Goal: Transaction & Acquisition: Purchase product/service

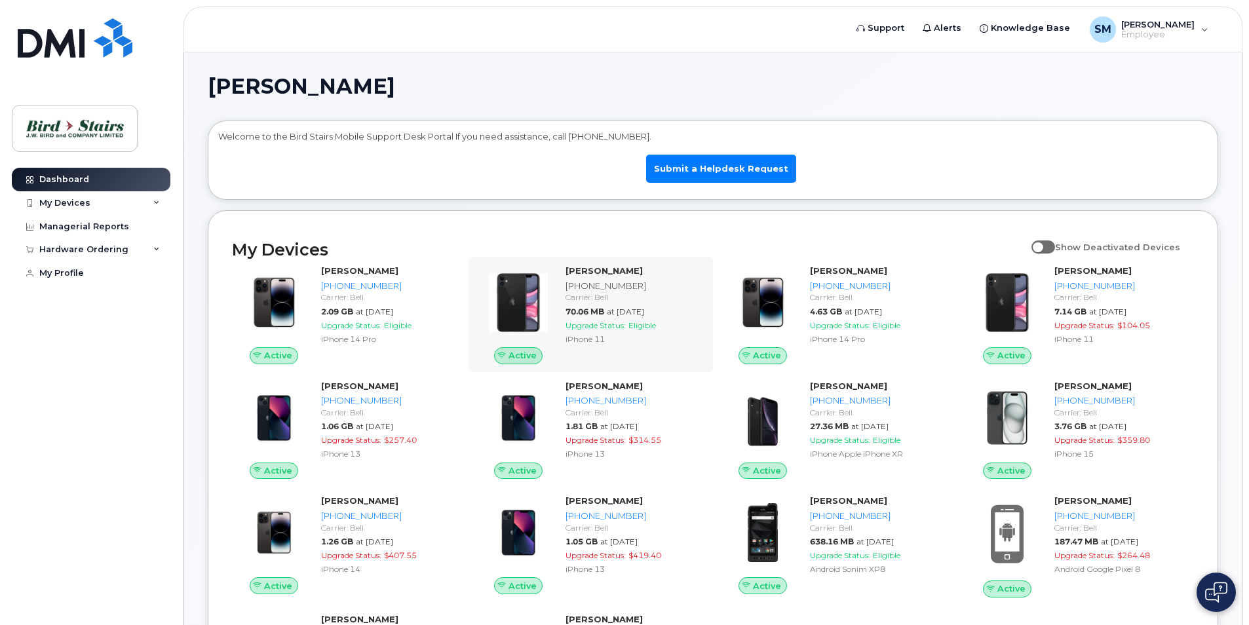
scroll to position [66, 0]
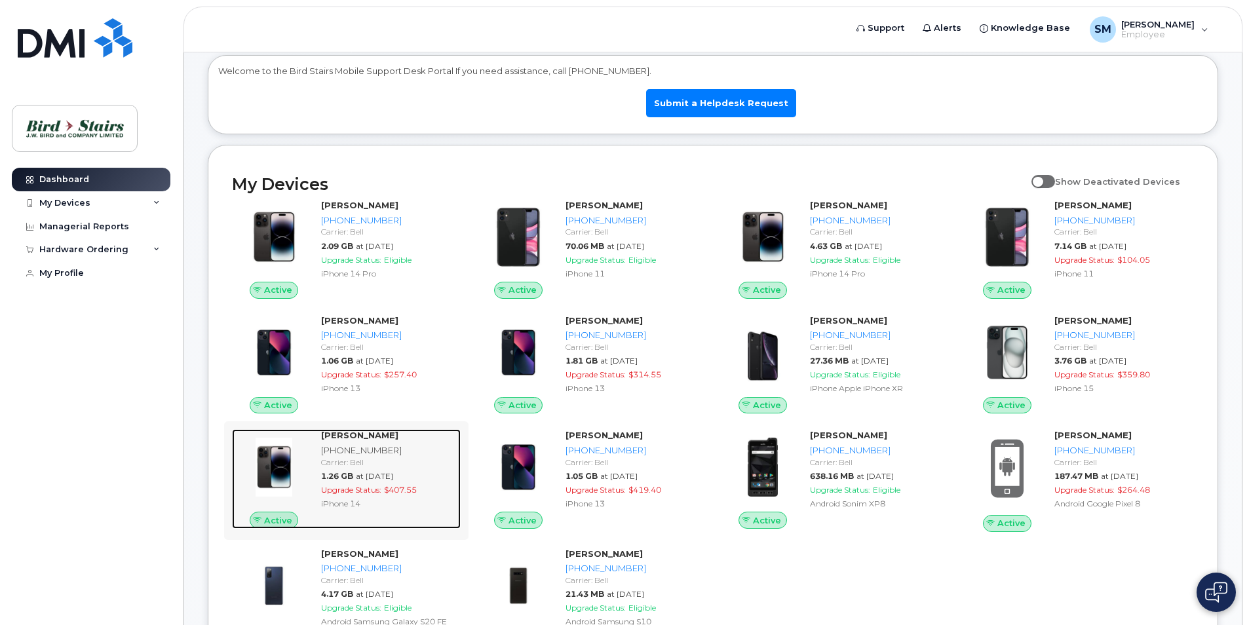
click at [316, 468] on div "Steve Johnson 506-478-2628 Carrier: Bell 1.26 GB at Aug 01, 2025 Upgrade Status…" at bounding box center [388, 479] width 145 height 100
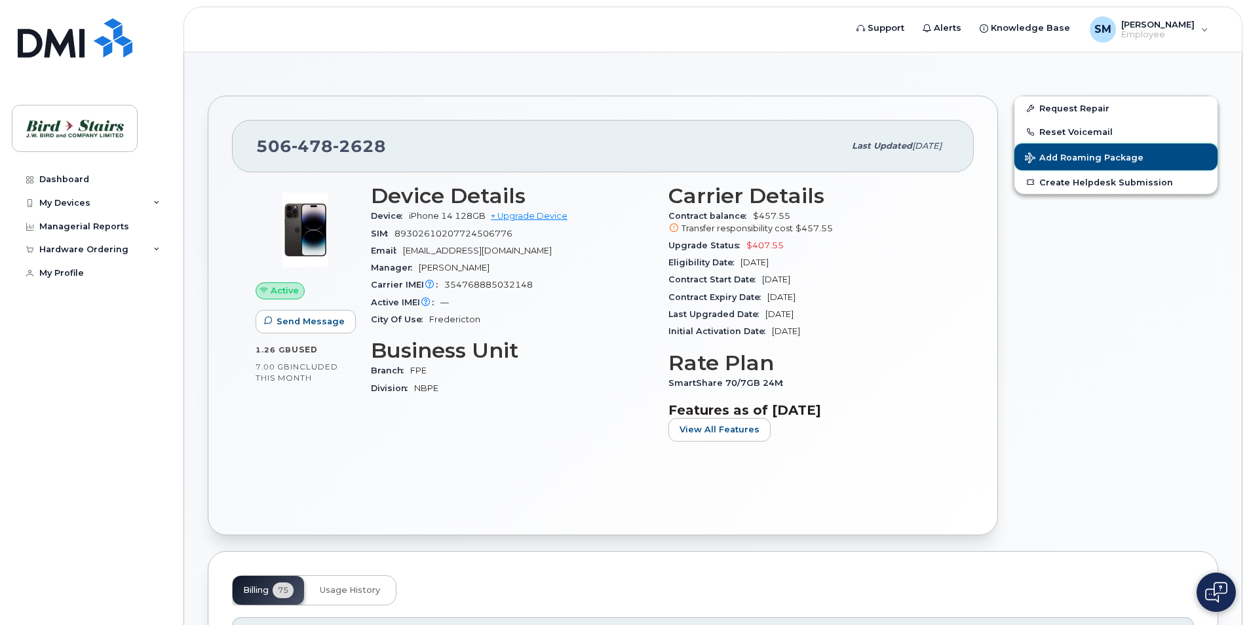
click at [1068, 155] on span "Add Roaming Package" at bounding box center [1084, 159] width 119 height 12
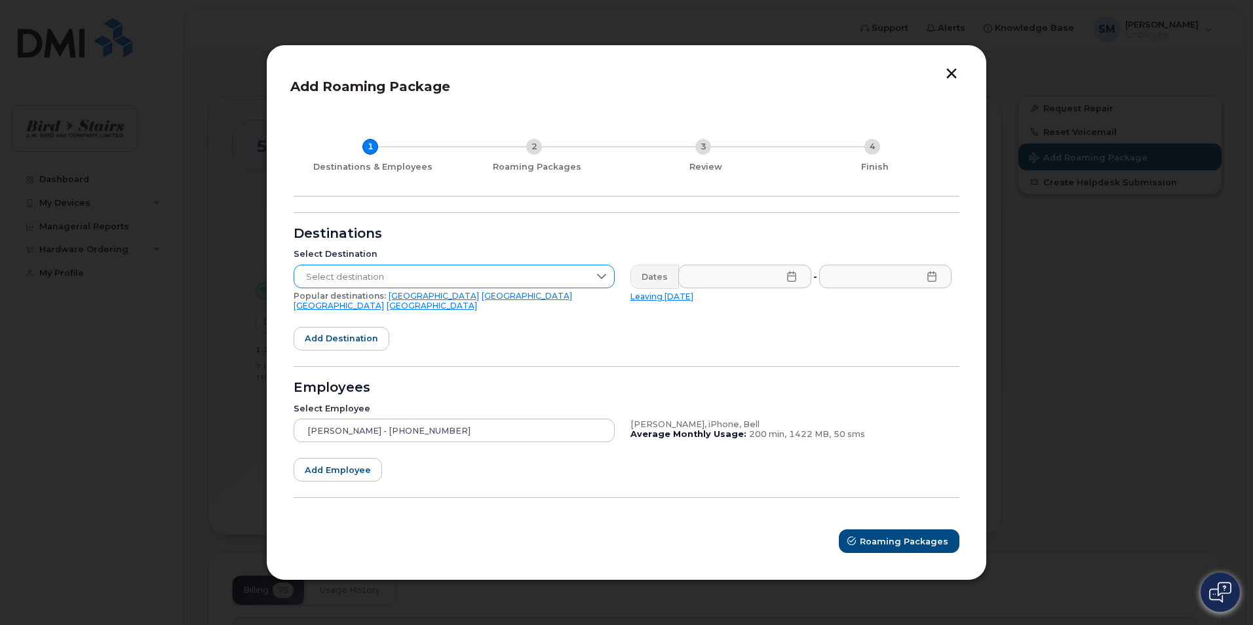
click at [441, 278] on span "Select destination" at bounding box center [441, 277] width 295 height 24
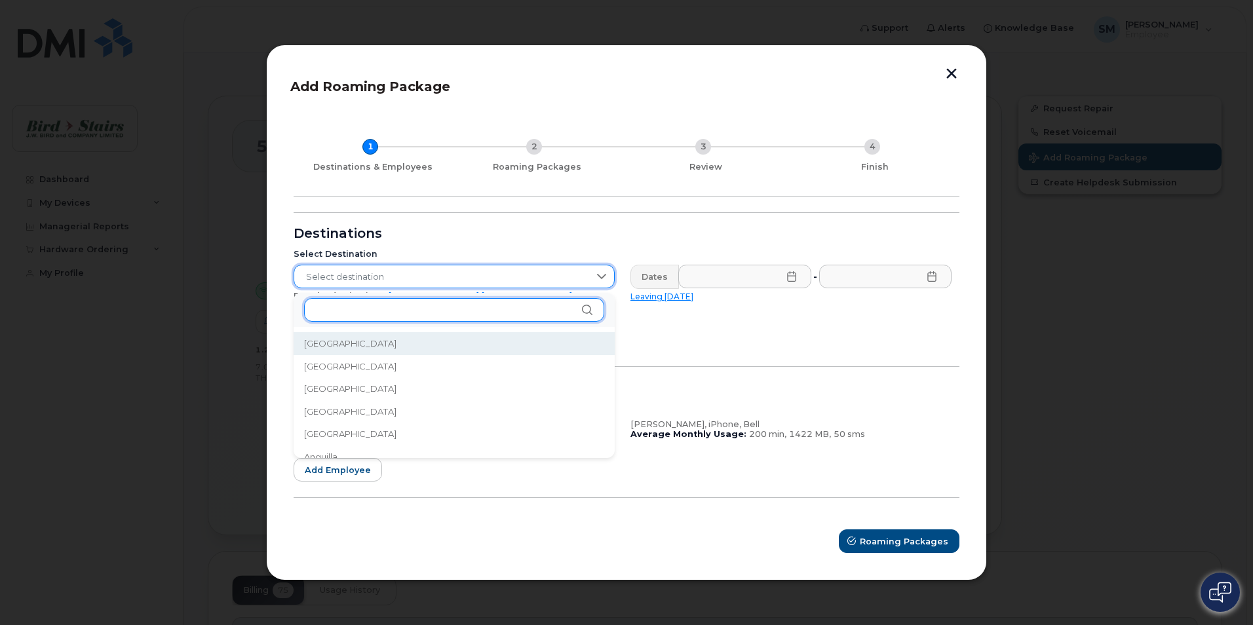
click at [409, 311] on input "text" at bounding box center [454, 310] width 300 height 24
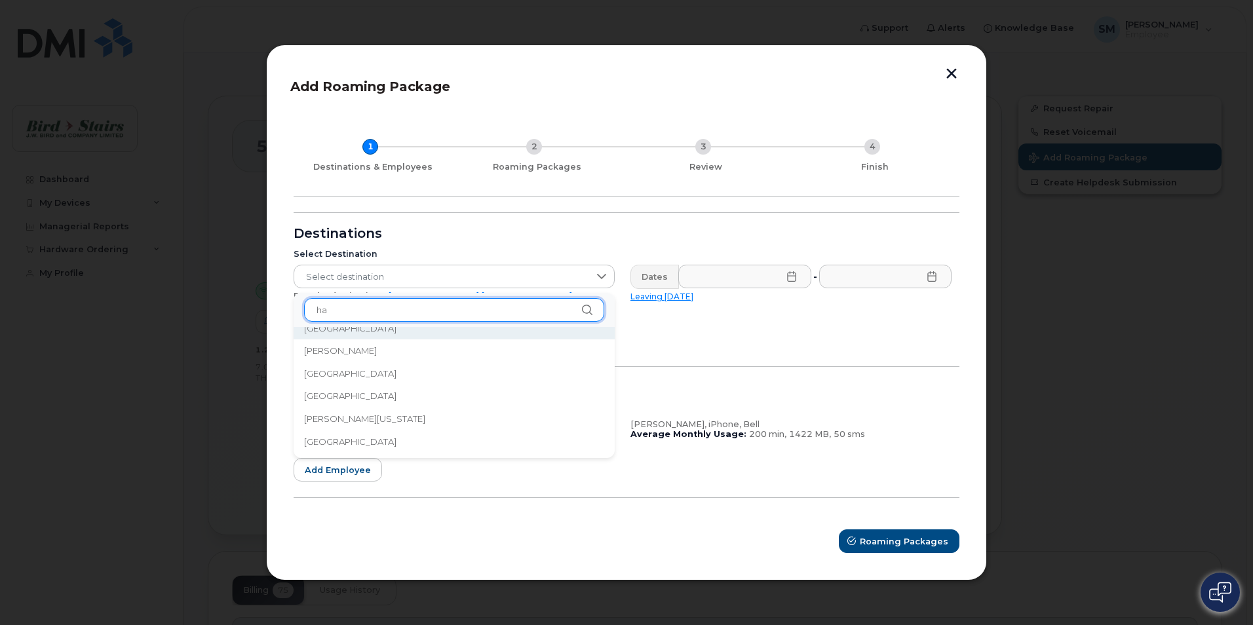
scroll to position [28, 0]
type input "h"
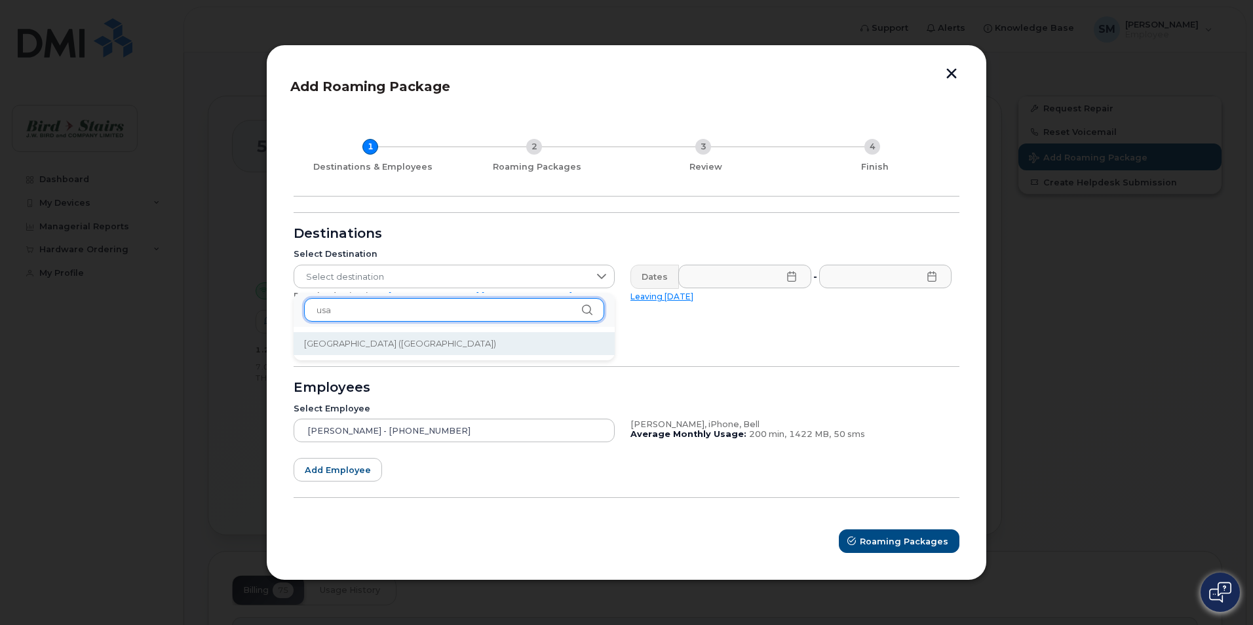
type input "usa"
click at [397, 349] on span "[GEOGRAPHIC_DATA] ([GEOGRAPHIC_DATA])" at bounding box center [400, 343] width 192 height 12
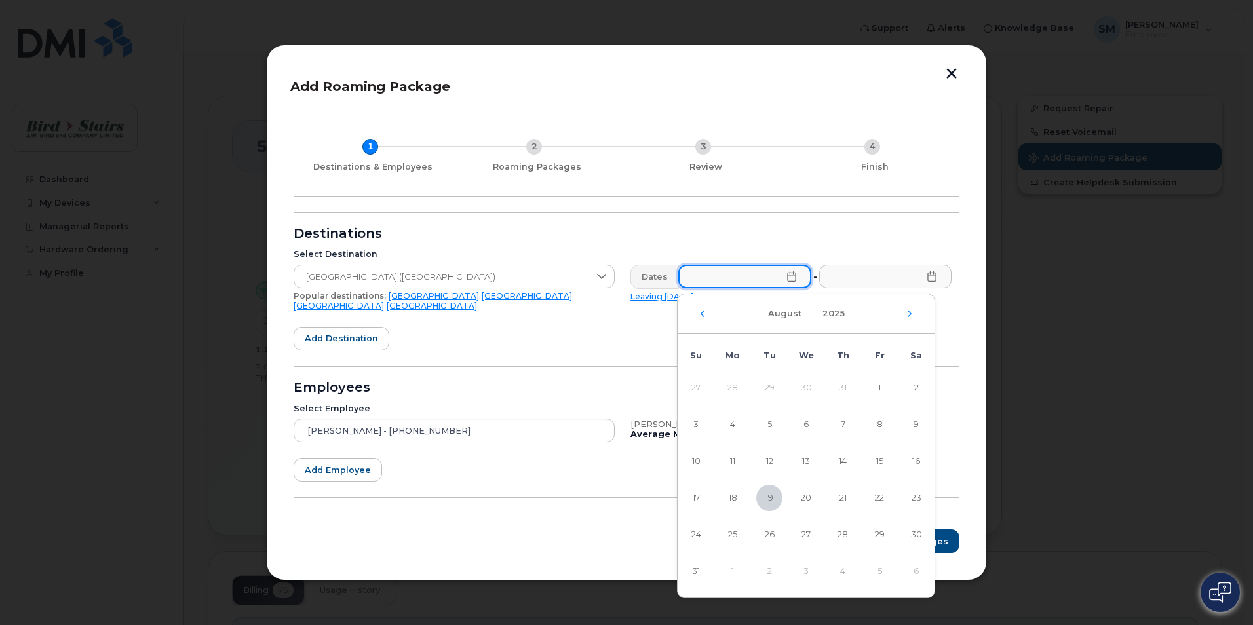
click at [744, 282] on input "text" at bounding box center [744, 277] width 133 height 24
click at [909, 309] on icon "Next Month" at bounding box center [909, 314] width 8 height 10
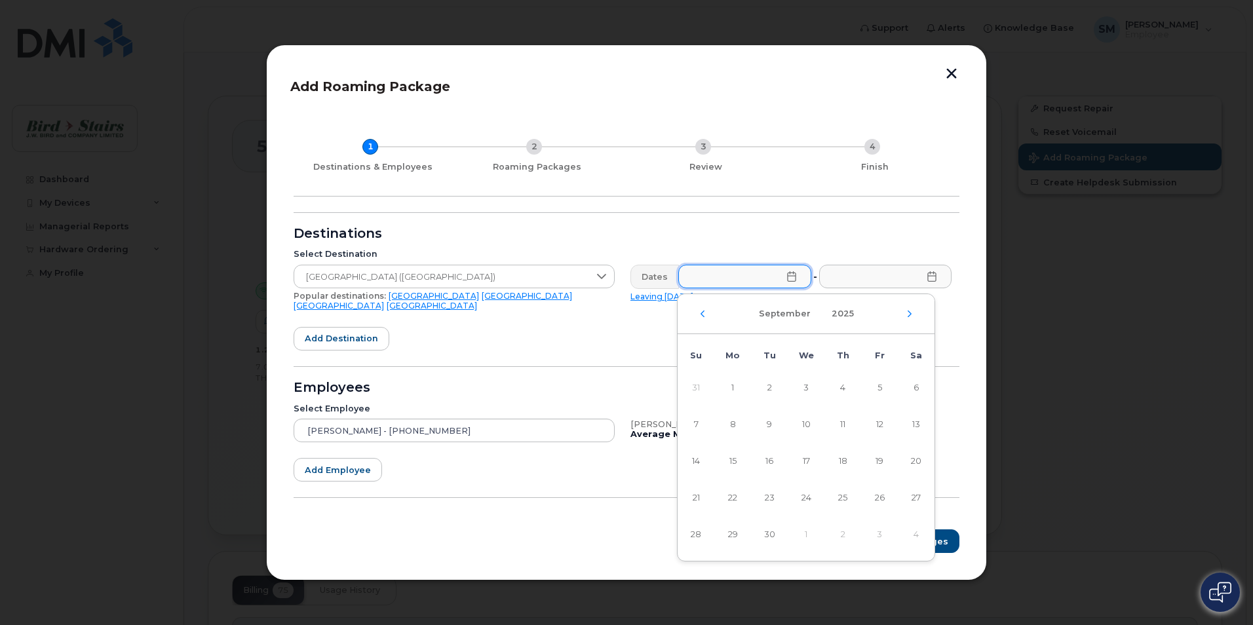
click at [697, 309] on div "September 2025" at bounding box center [805, 314] width 257 height 40
click at [700, 312] on icon "Previous Month" at bounding box center [702, 314] width 8 height 10
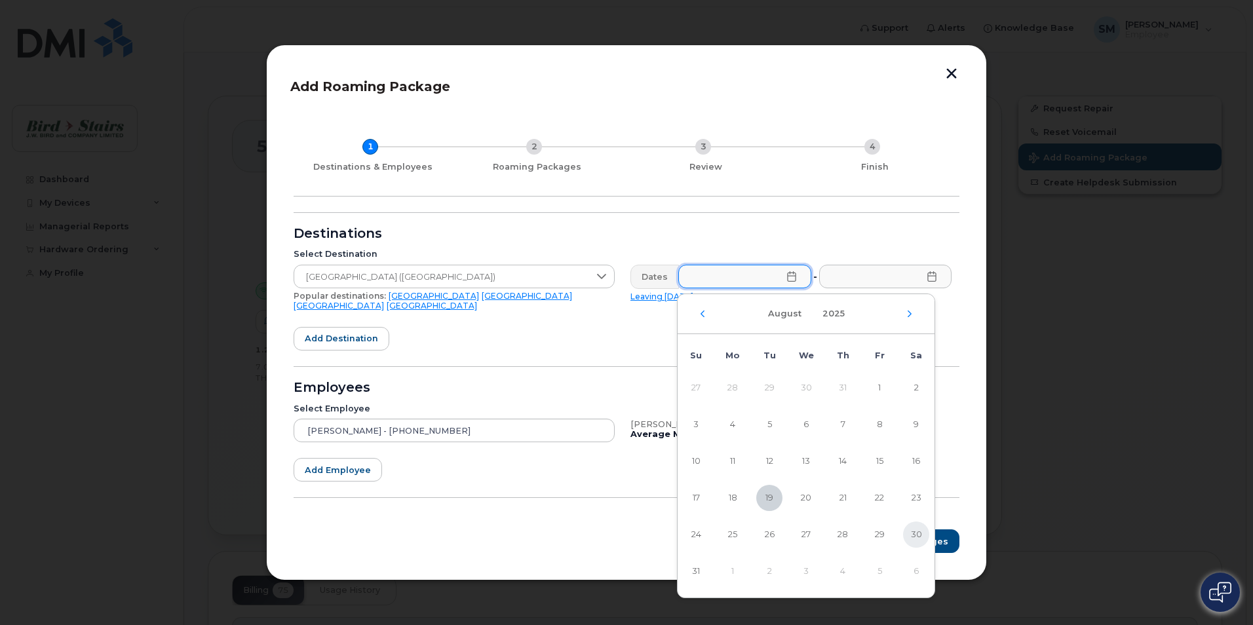
click at [911, 532] on span "30" at bounding box center [916, 535] width 26 height 26
type input "08/30/2025"
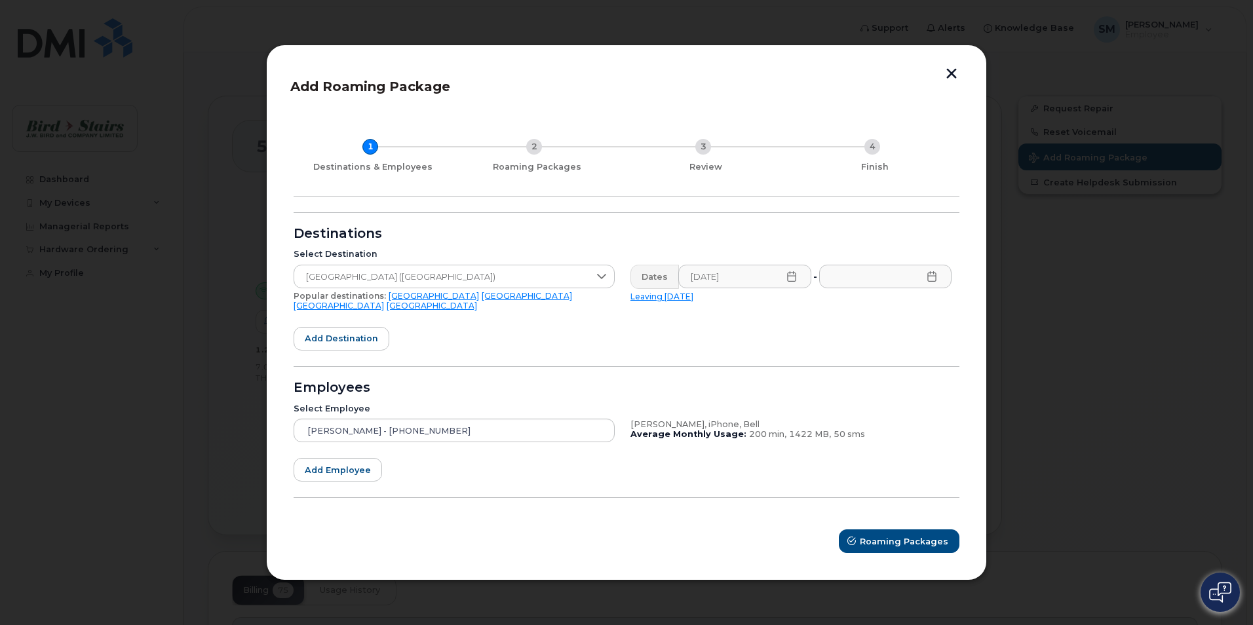
click at [927, 282] on icon at bounding box center [931, 276] width 10 height 10
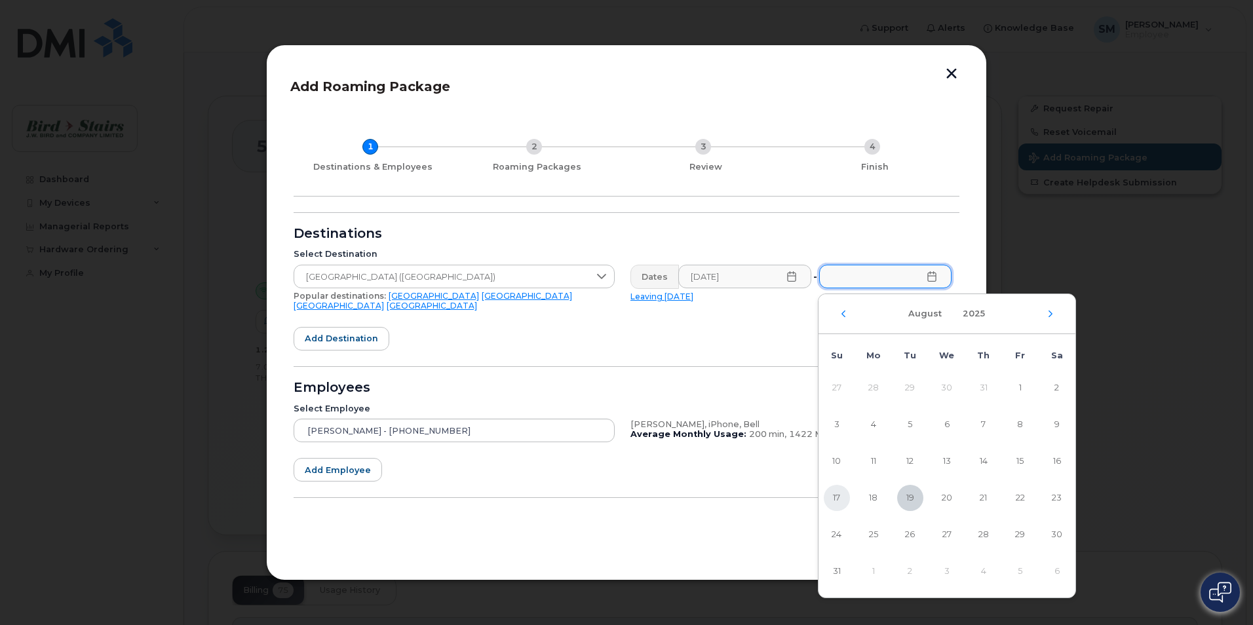
click at [841, 497] on span "17" at bounding box center [837, 498] width 26 height 26
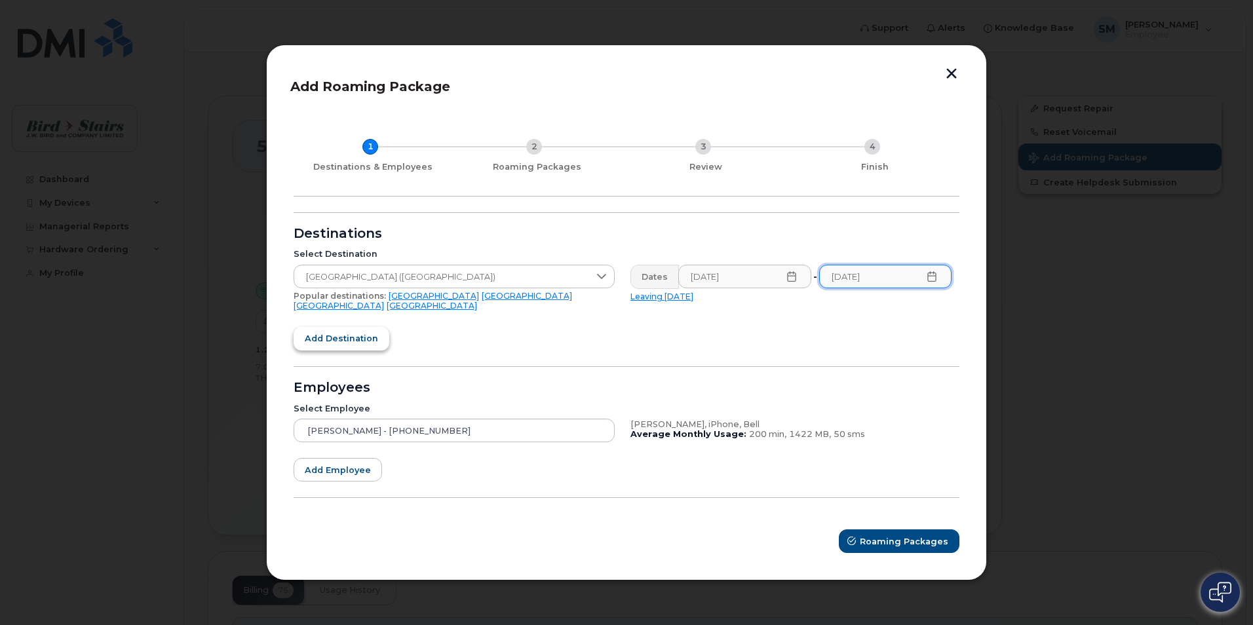
click at [325, 345] on button "Add destination" at bounding box center [342, 339] width 96 height 24
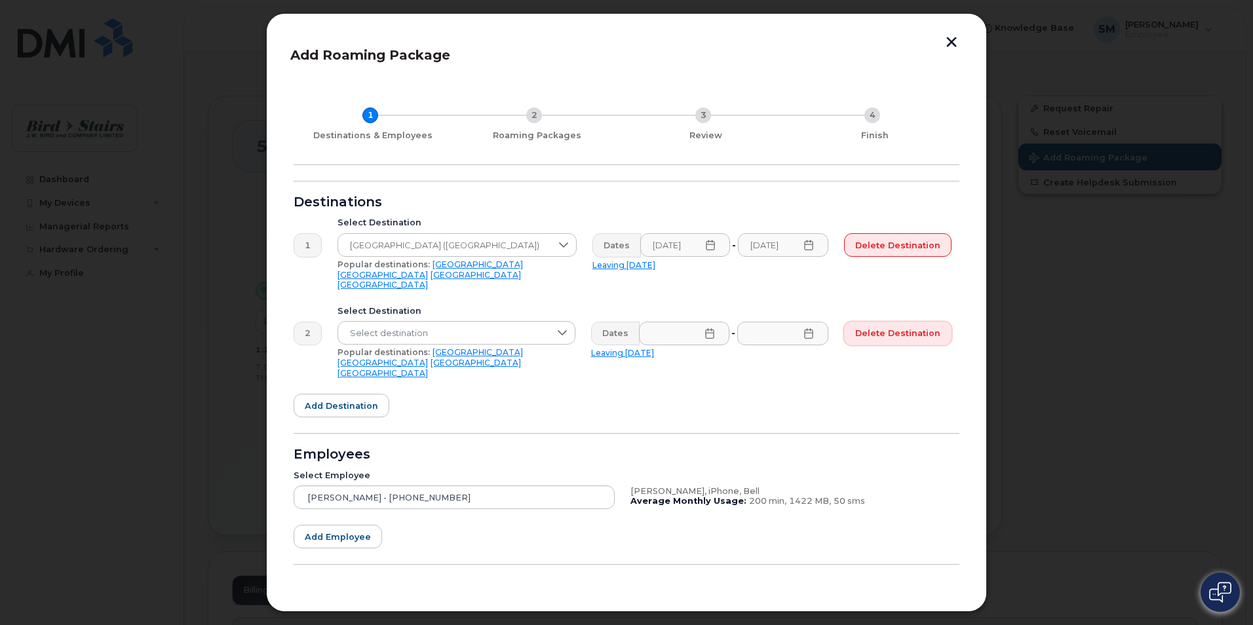
drag, startPoint x: 901, startPoint y: 326, endPoint x: 703, endPoint y: 51, distance: 339.3
click at [901, 327] on span "Delete destination" at bounding box center [897, 333] width 85 height 12
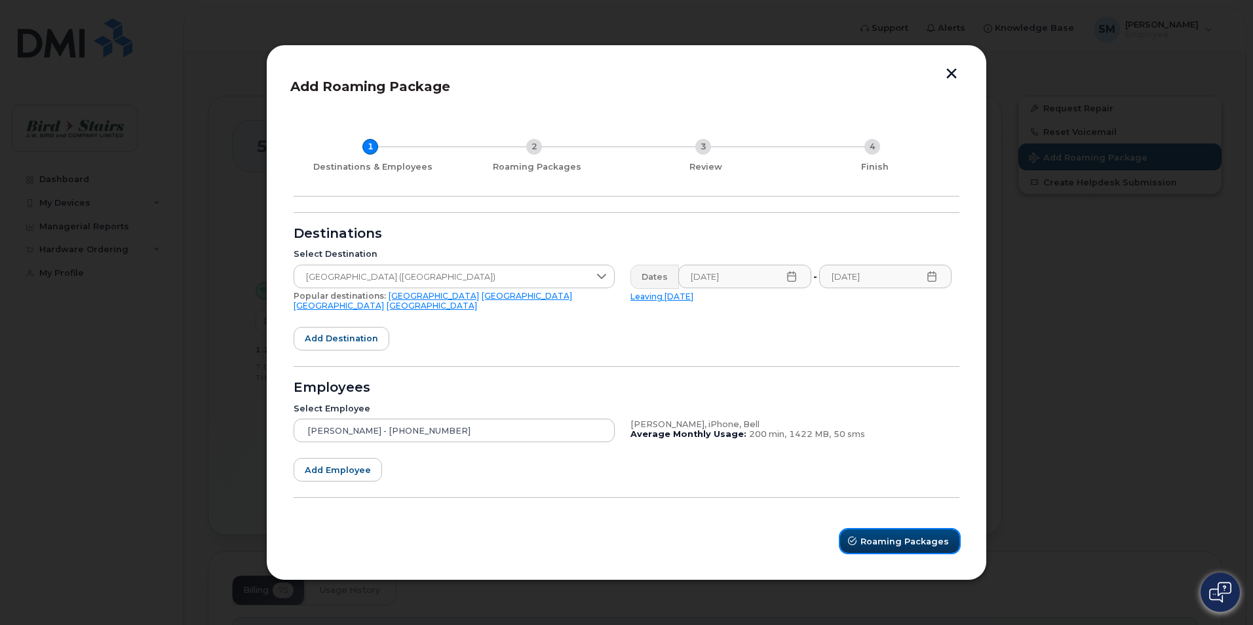
click at [926, 542] on span "Roaming Packages" at bounding box center [904, 541] width 88 height 12
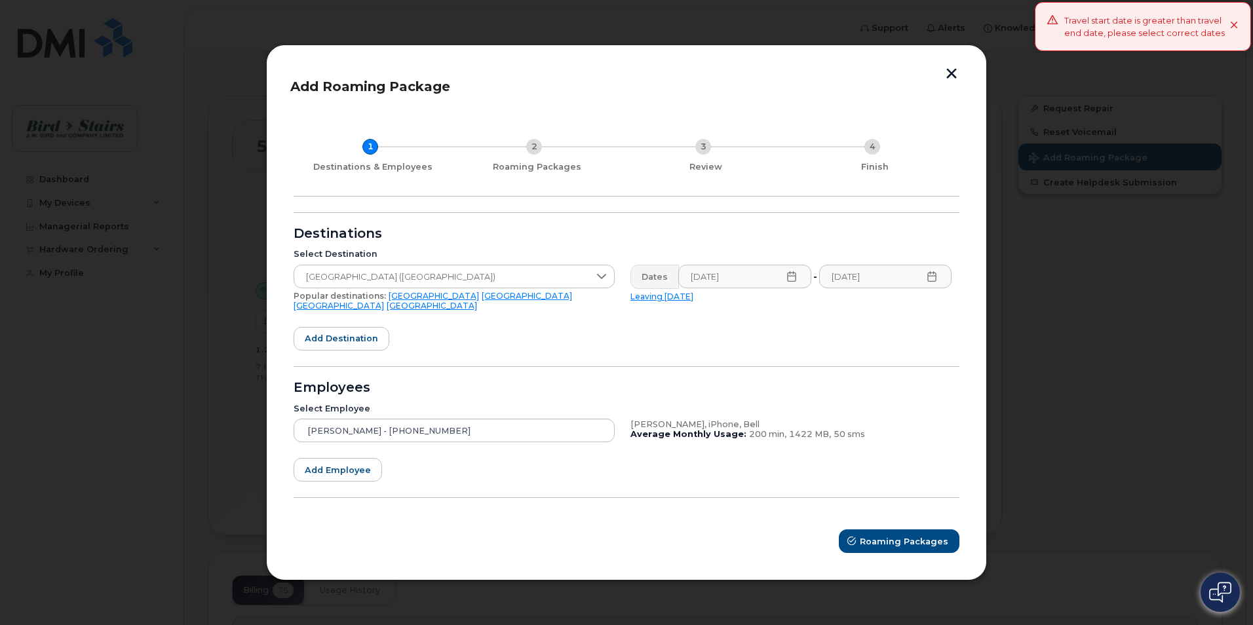
click at [927, 281] on icon at bounding box center [931, 276] width 10 height 10
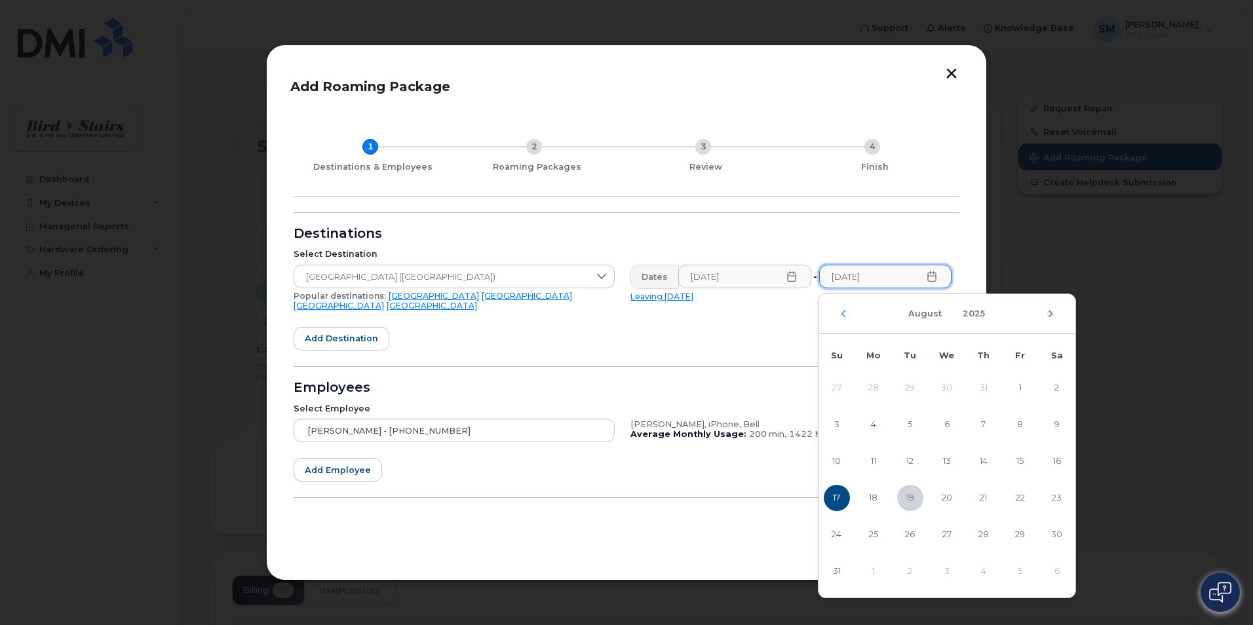
click at [1053, 315] on icon "Next Month" at bounding box center [1050, 314] width 8 height 10
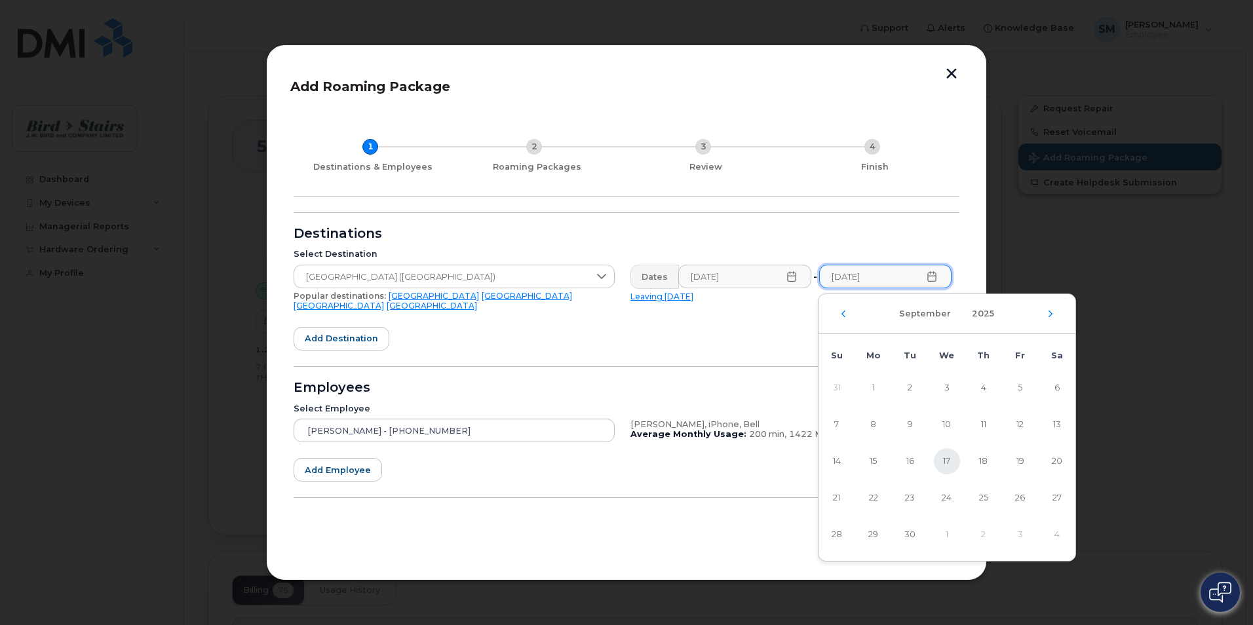
click at [955, 459] on span "17" at bounding box center [947, 461] width 26 height 26
type input "09/17/2025"
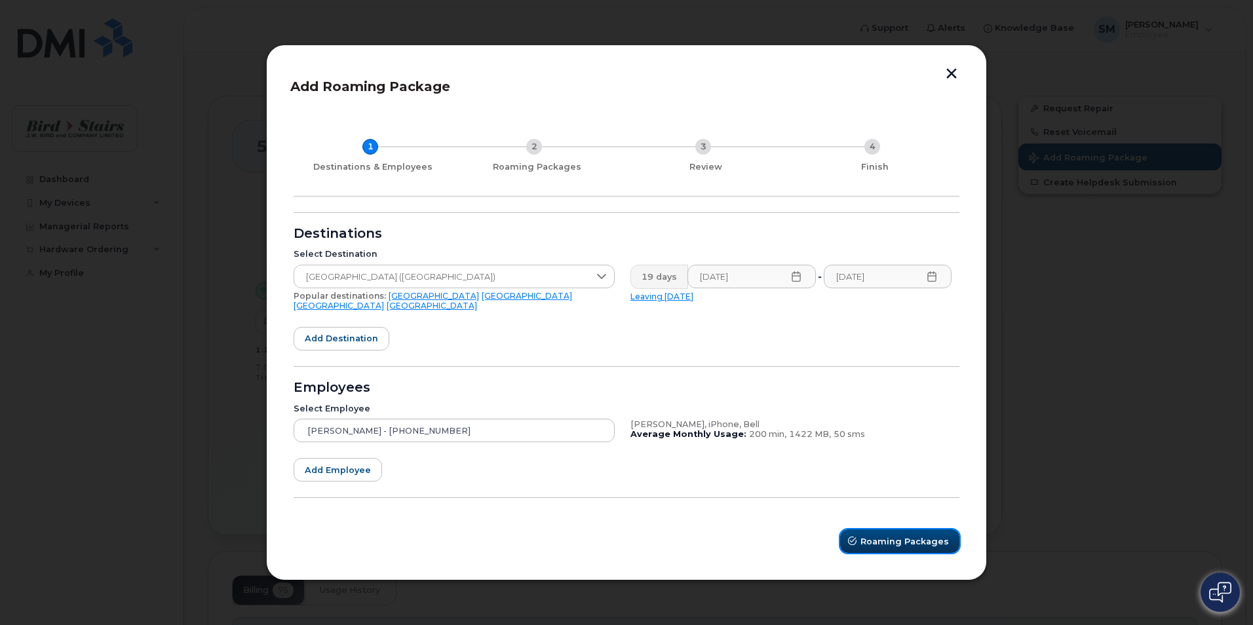
click at [910, 535] on span "Roaming Packages" at bounding box center [904, 541] width 88 height 12
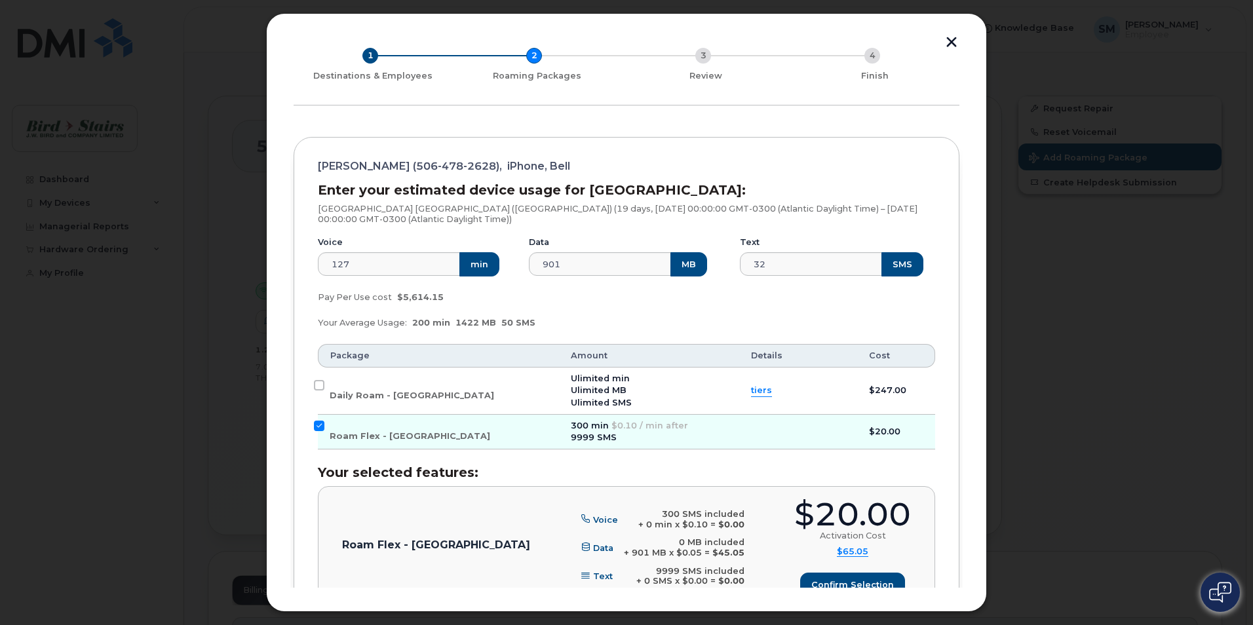
scroll to position [175, 0]
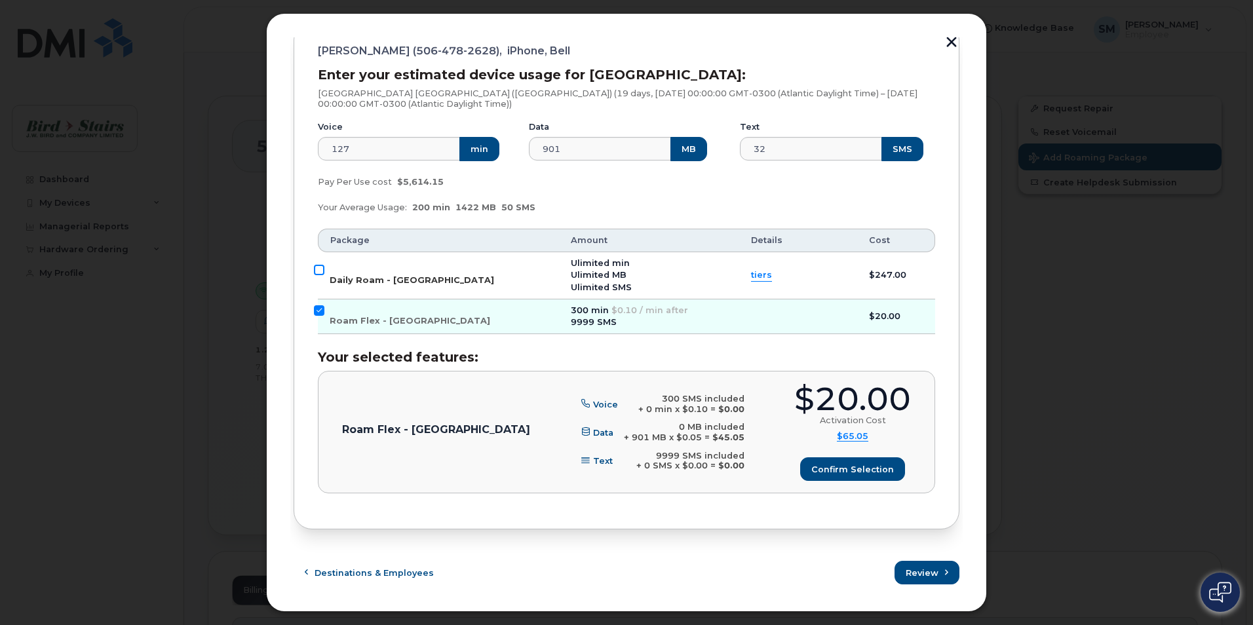
click at [320, 269] on input "Daily Roam - [GEOGRAPHIC_DATA]" at bounding box center [319, 270] width 10 height 10
checkbox input "true"
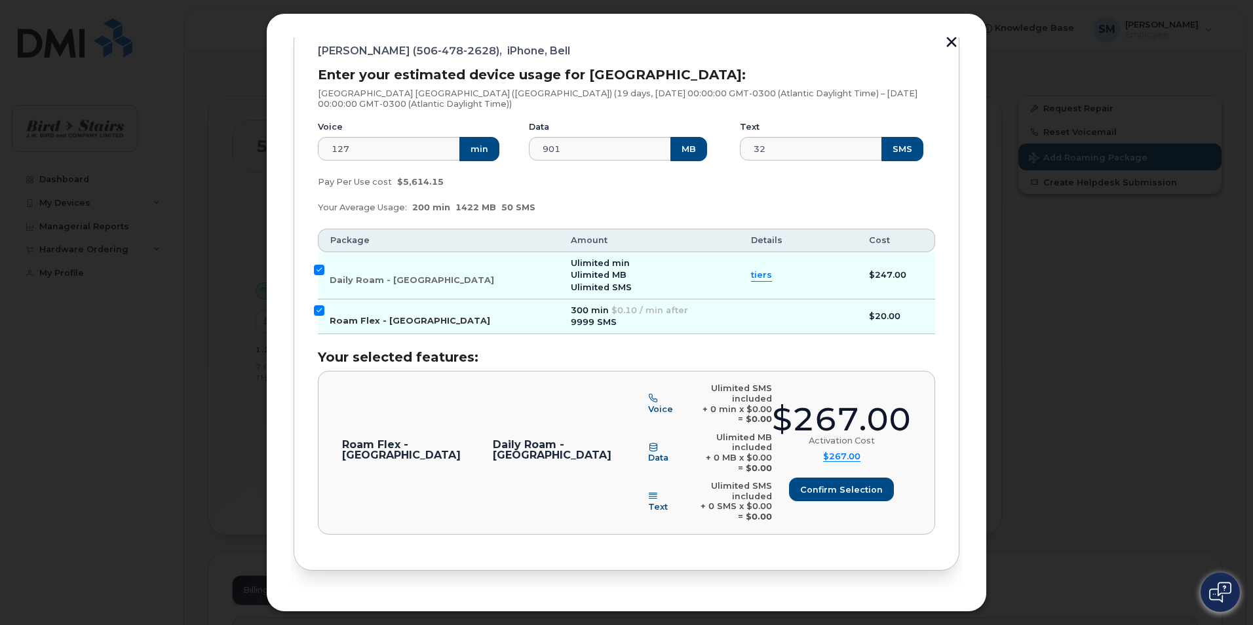
click at [318, 313] on input "Roam Flex - [GEOGRAPHIC_DATA]" at bounding box center [319, 310] width 10 height 10
checkbox input "false"
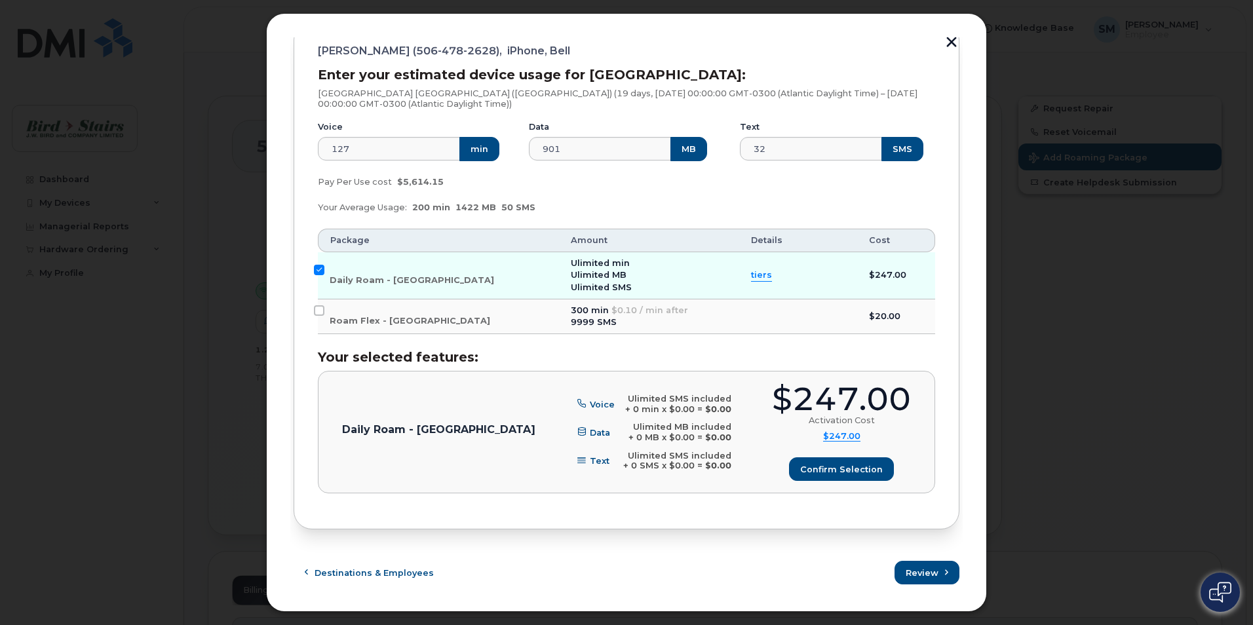
click at [751, 273] on span "tiers" at bounding box center [761, 275] width 21 height 12
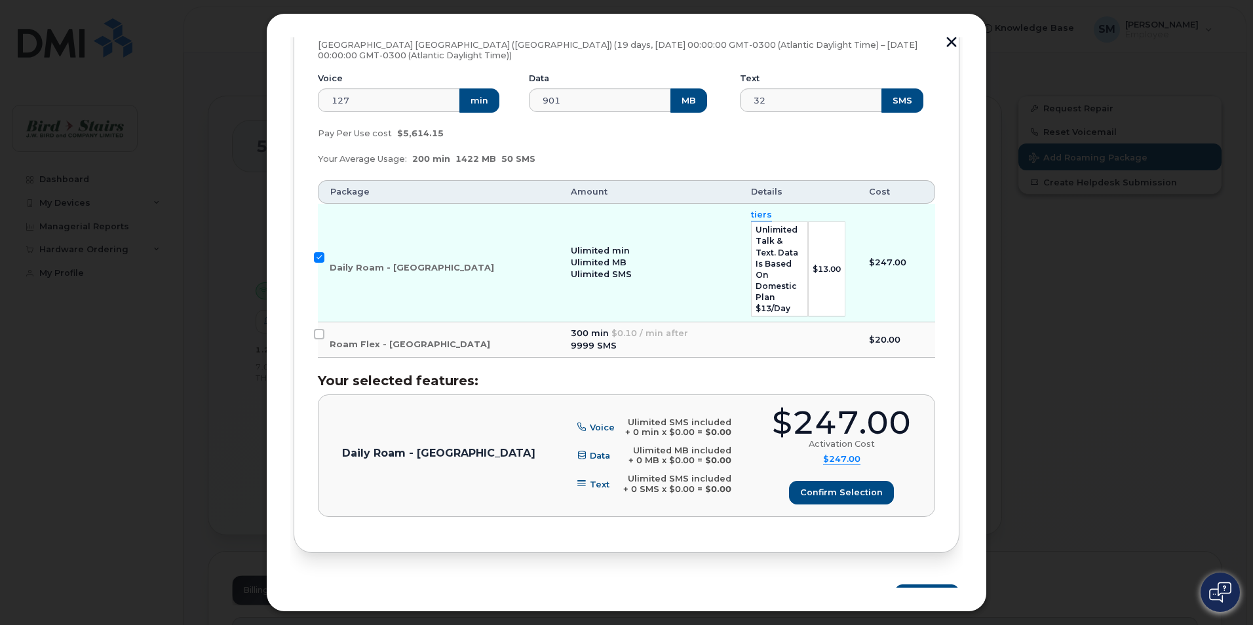
scroll to position [236, 0]
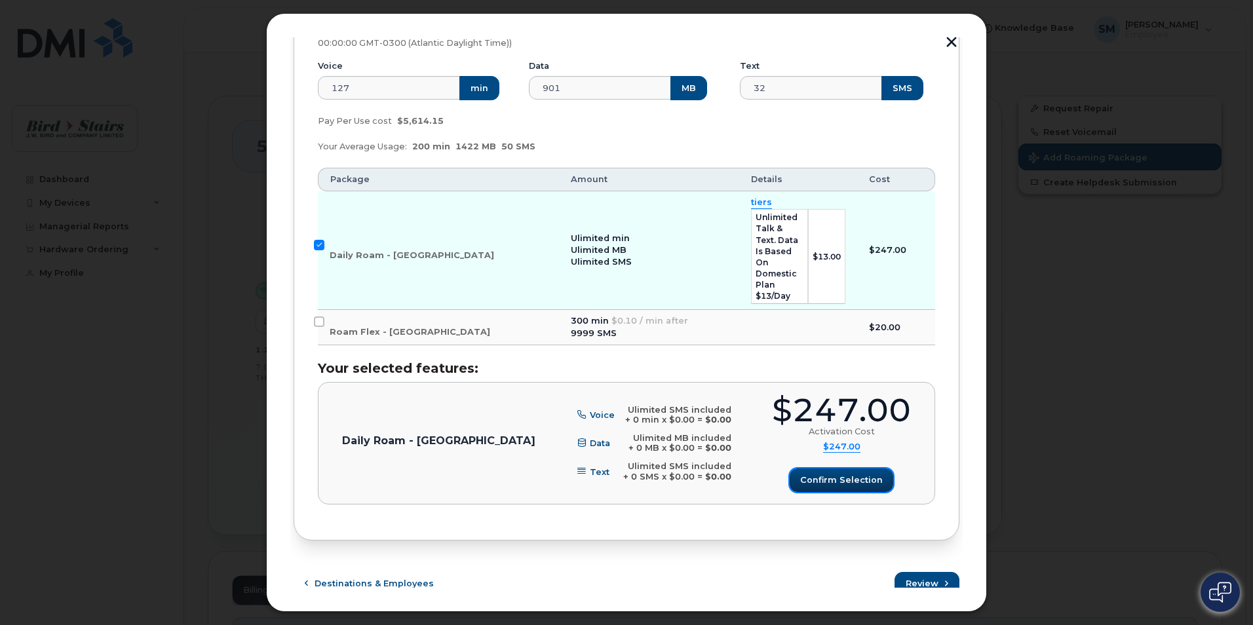
click at [873, 474] on span "Confirm selection" at bounding box center [841, 480] width 83 height 12
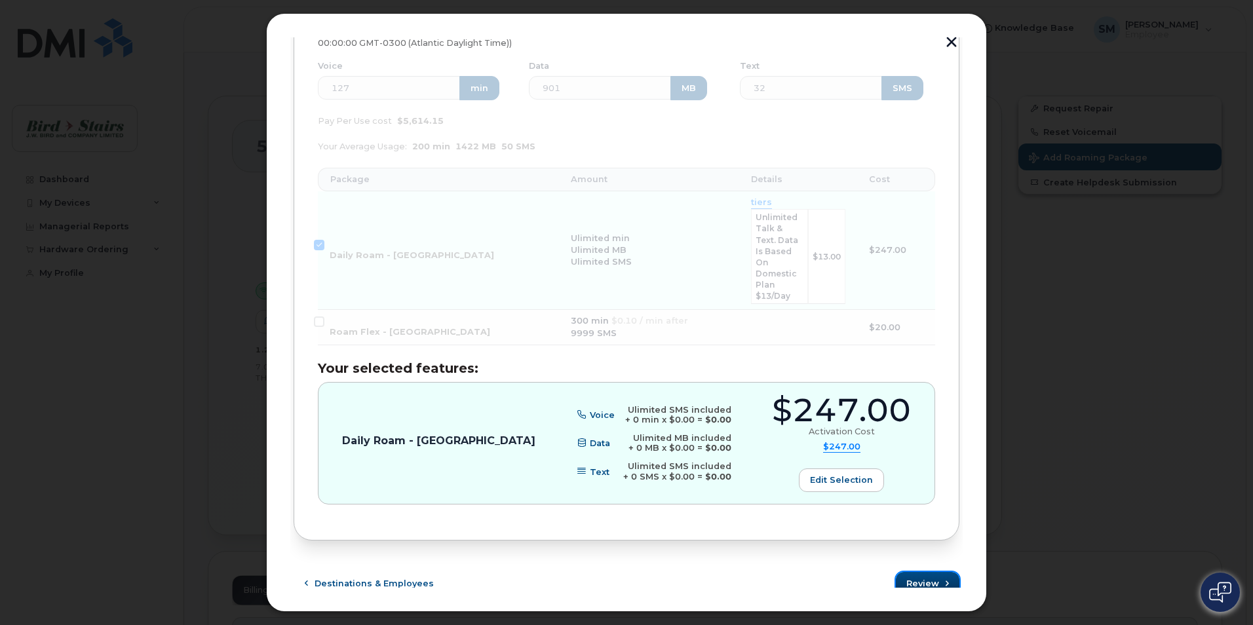
click at [932, 577] on span "Review" at bounding box center [922, 583] width 33 height 12
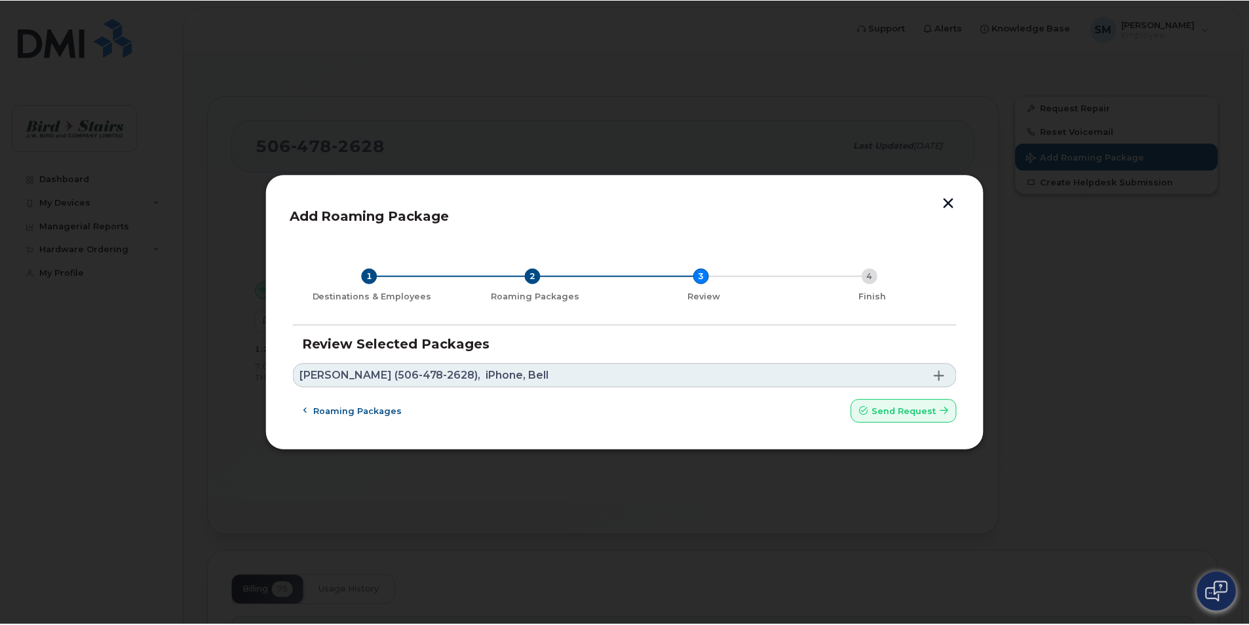
scroll to position [0, 0]
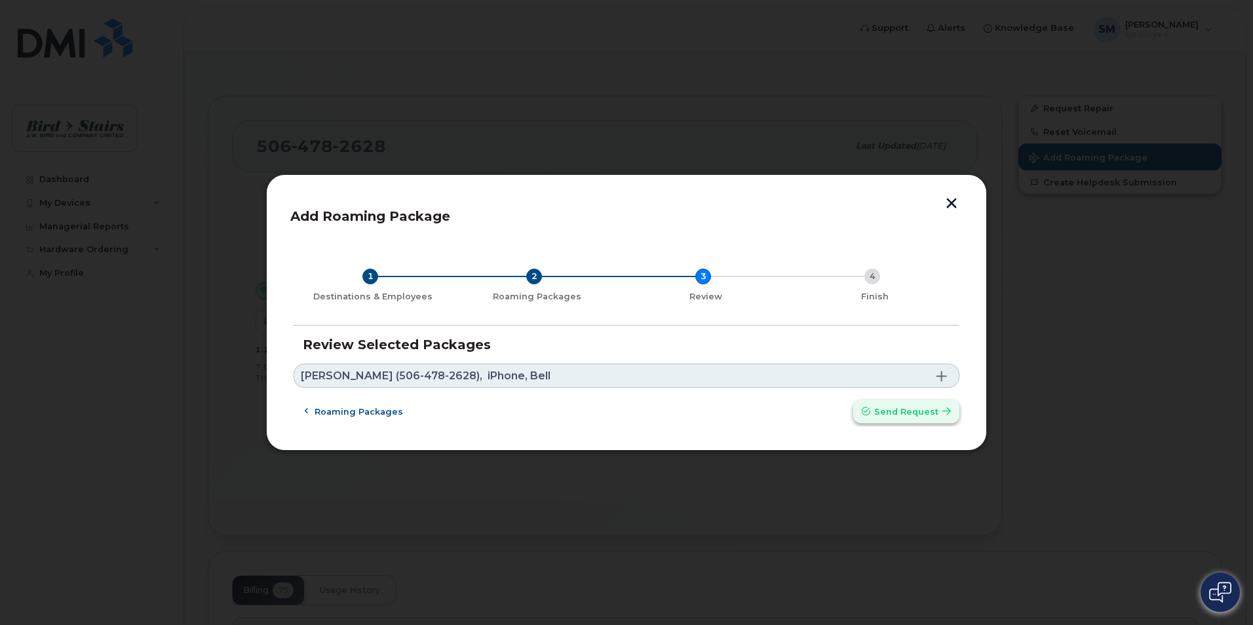
click at [924, 411] on span "Send request" at bounding box center [906, 412] width 64 height 12
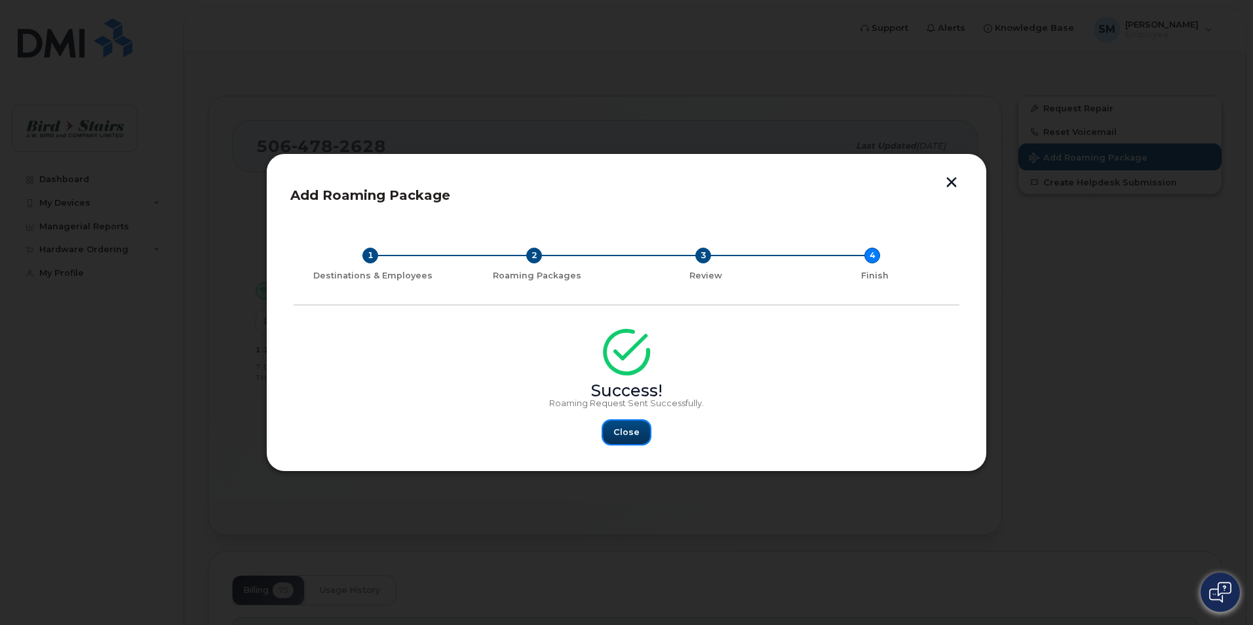
click at [620, 433] on span "Close" at bounding box center [626, 432] width 26 height 12
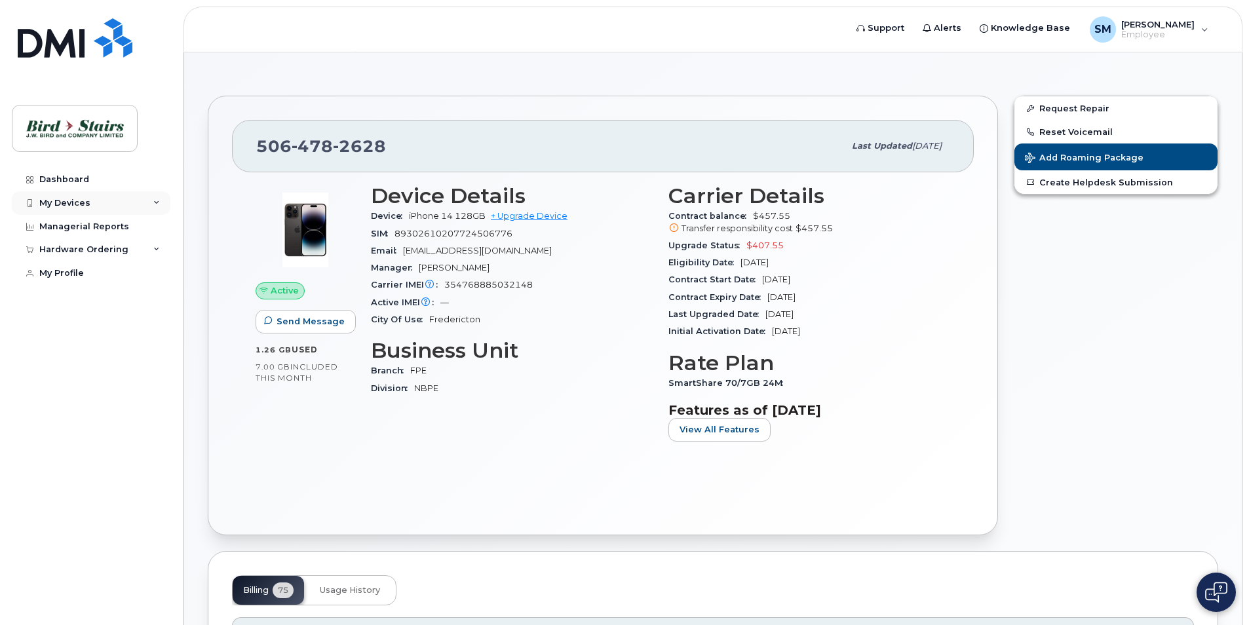
click at [64, 203] on div "My Devices" at bounding box center [64, 203] width 51 height 10
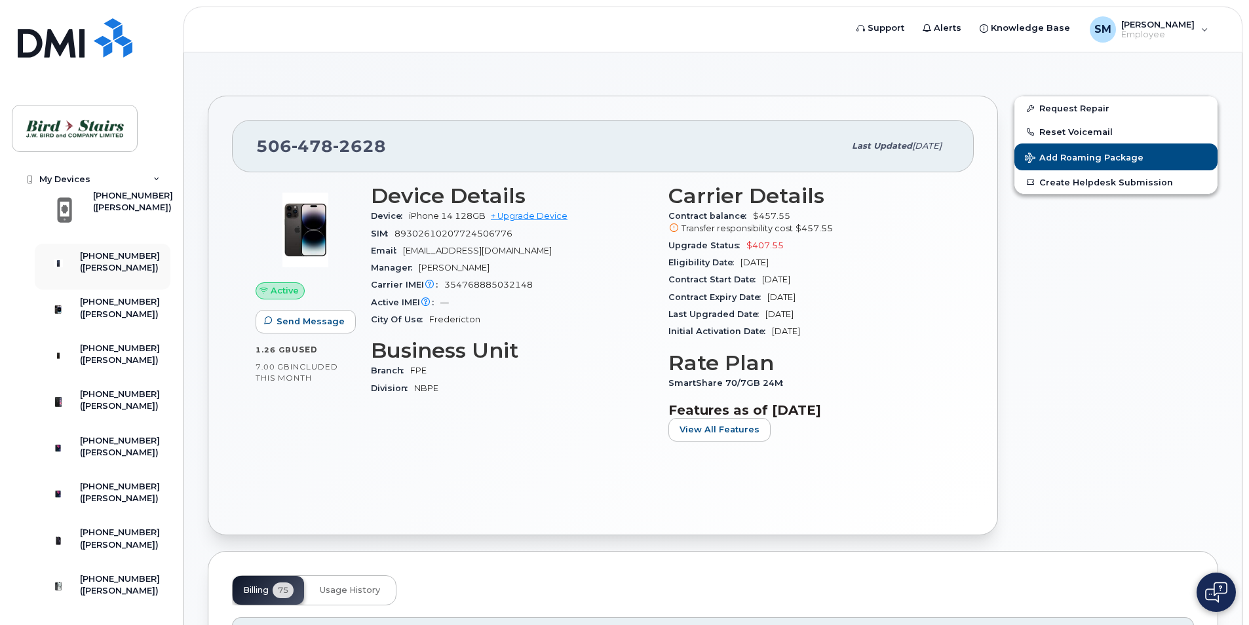
scroll to position [172, 0]
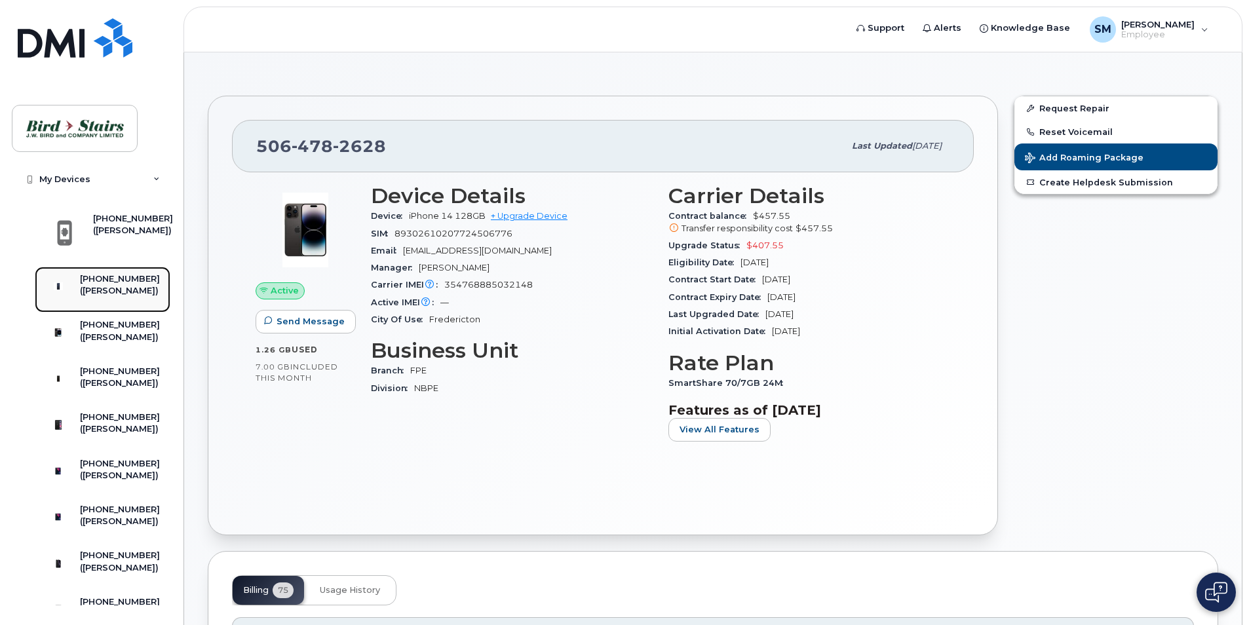
click at [105, 285] on div "[PHONE_NUMBER]" at bounding box center [120, 279] width 80 height 12
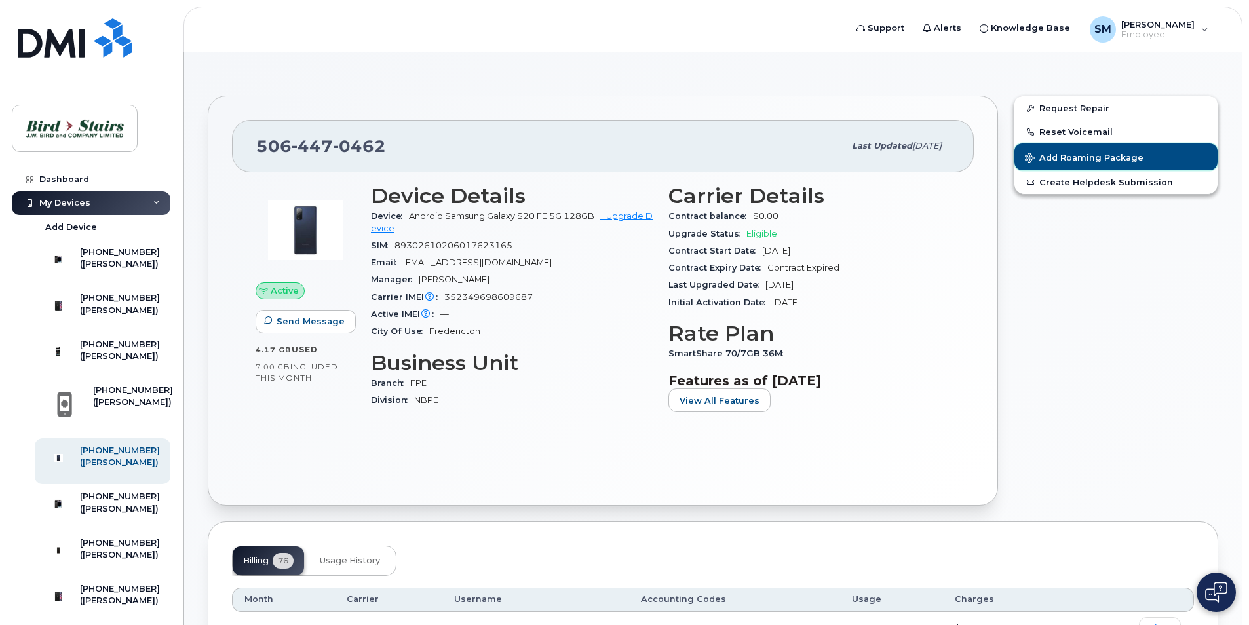
click at [1069, 162] on span "Add Roaming Package" at bounding box center [1084, 159] width 119 height 12
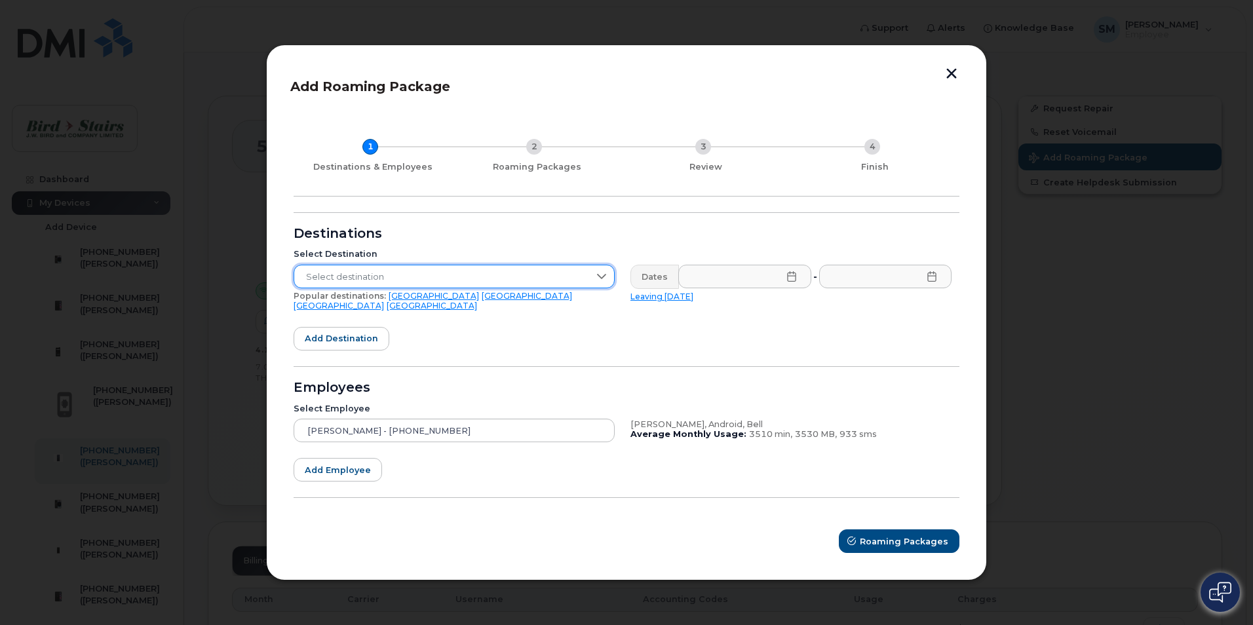
click at [438, 288] on span "Select destination" at bounding box center [441, 277] width 295 height 24
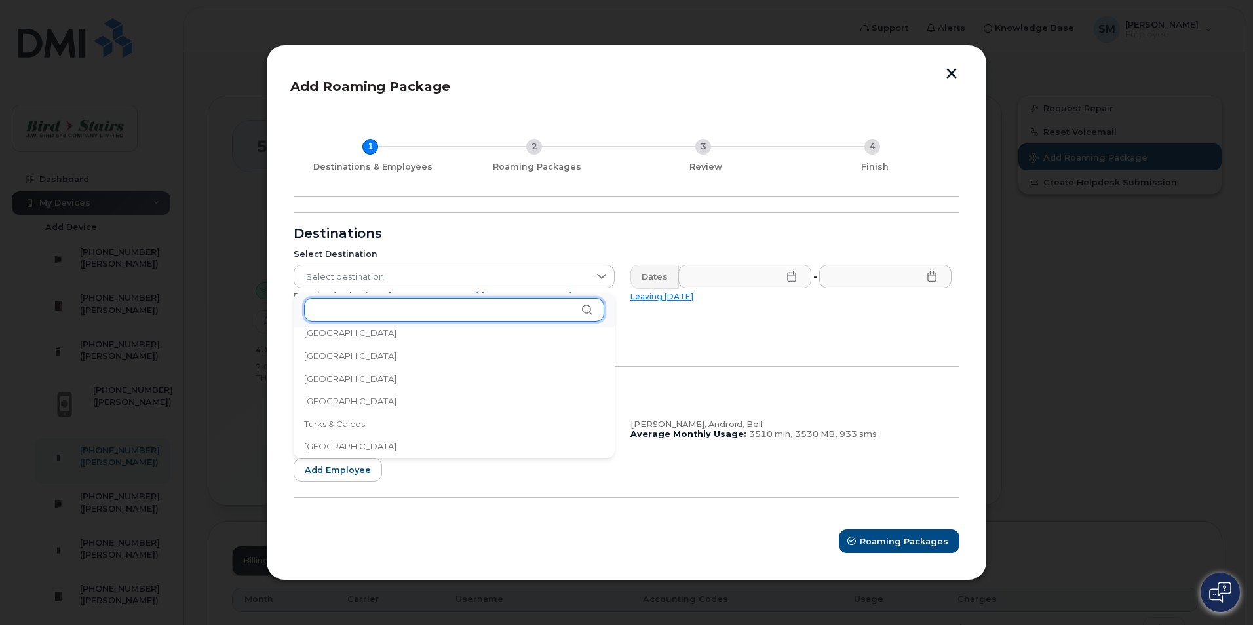
click at [417, 307] on input "text" at bounding box center [454, 310] width 300 height 24
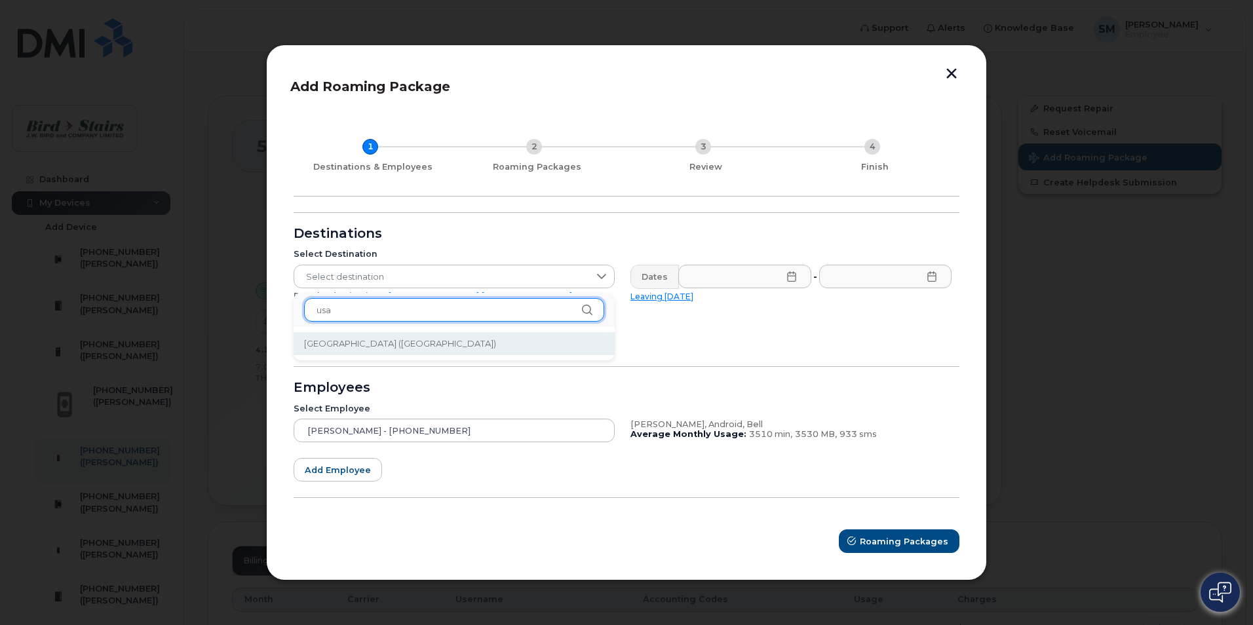
type input "usa"
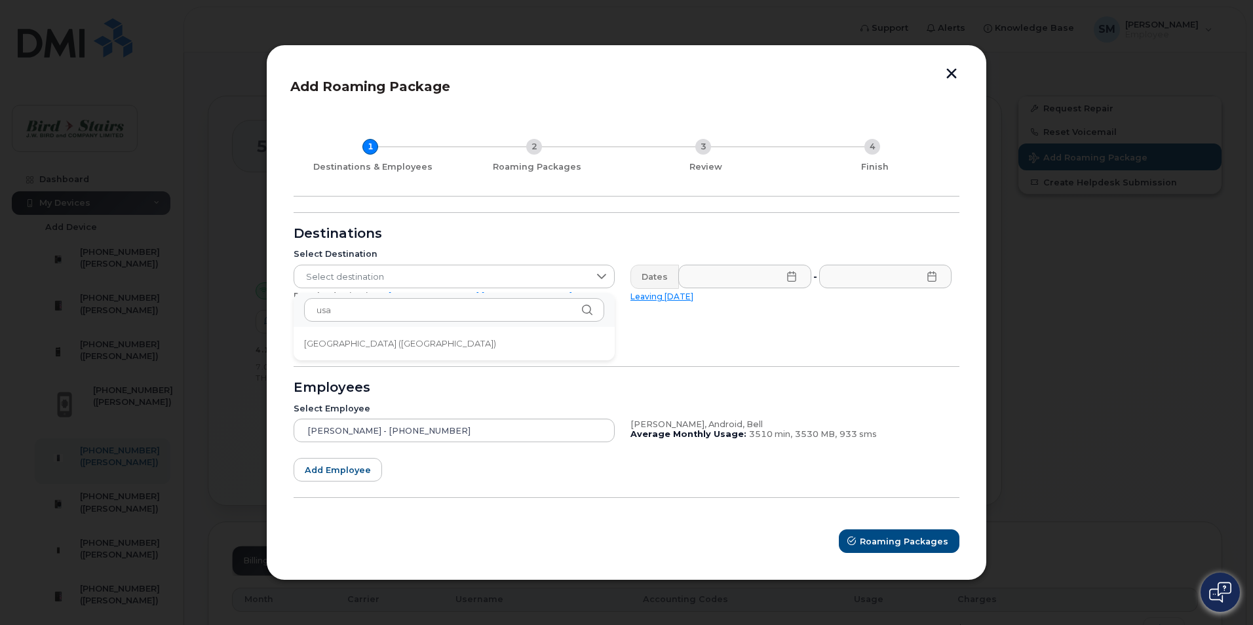
click at [410, 341] on span "[GEOGRAPHIC_DATA] ([GEOGRAPHIC_DATA])" at bounding box center [400, 343] width 192 height 12
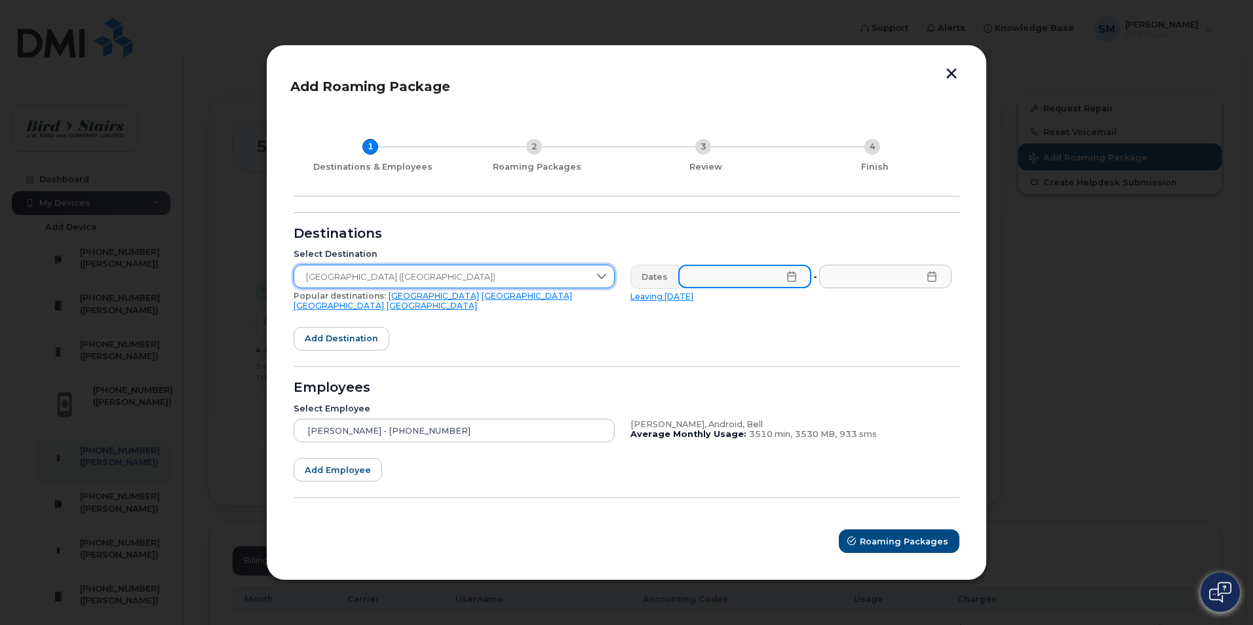
click at [757, 281] on input "text" at bounding box center [744, 277] width 133 height 24
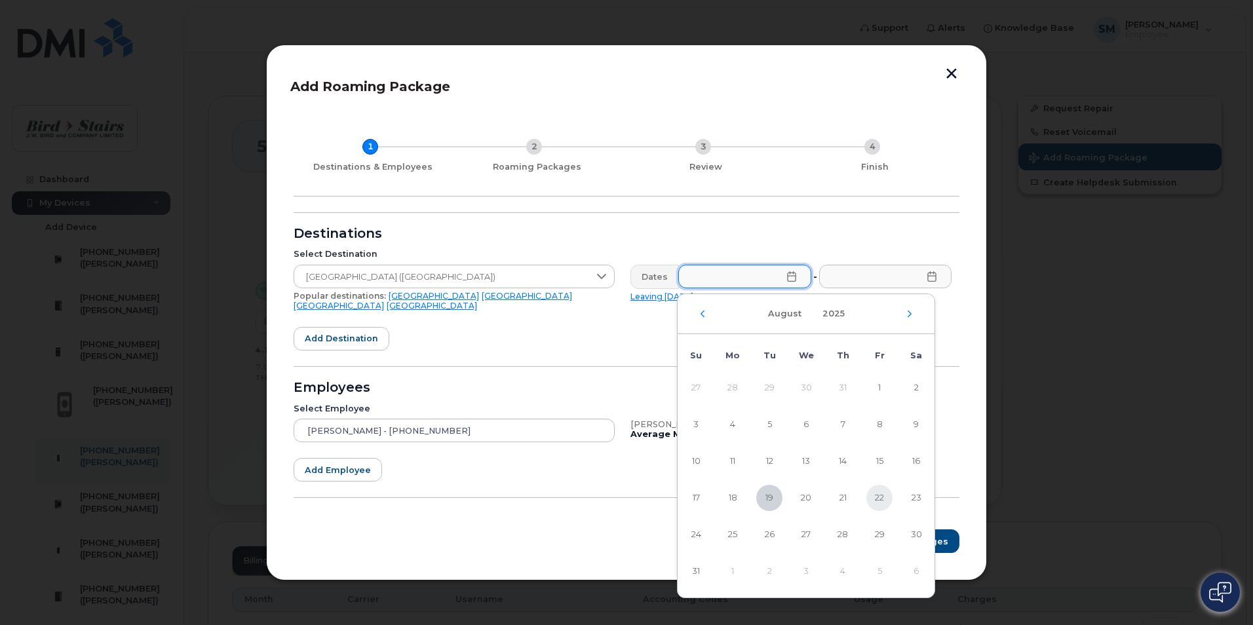
click at [882, 493] on span "22" at bounding box center [879, 498] width 26 height 26
type input "[DATE]"
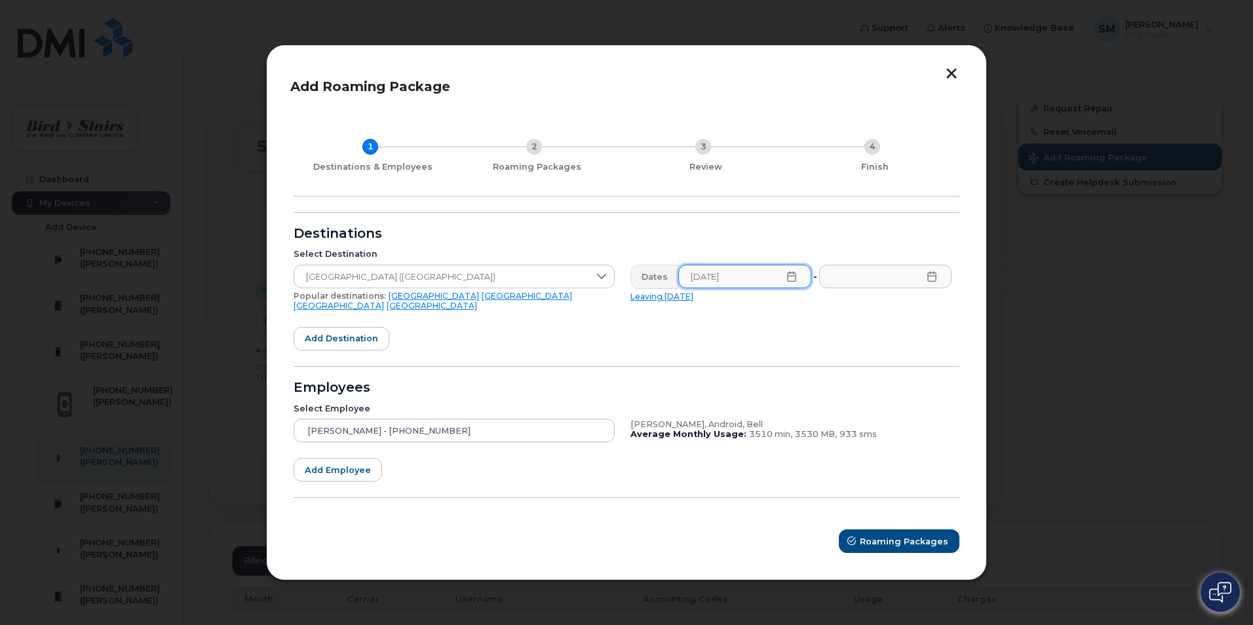
click at [931, 282] on icon at bounding box center [931, 276] width 10 height 10
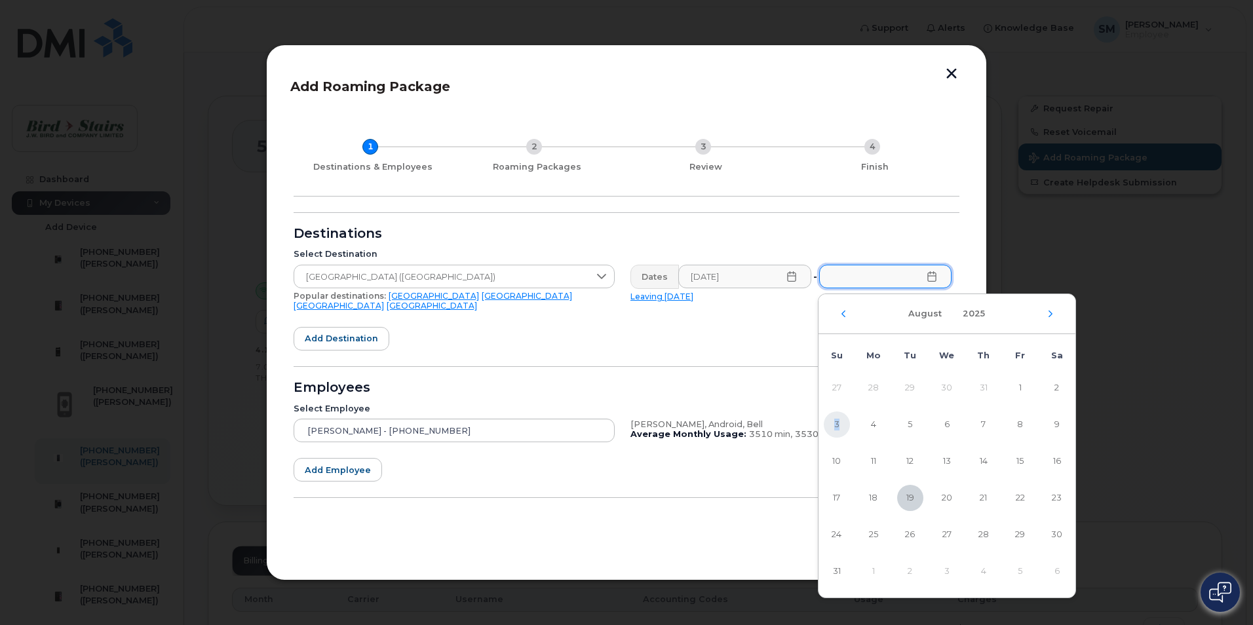
click at [837, 421] on span "3" at bounding box center [837, 424] width 26 height 26
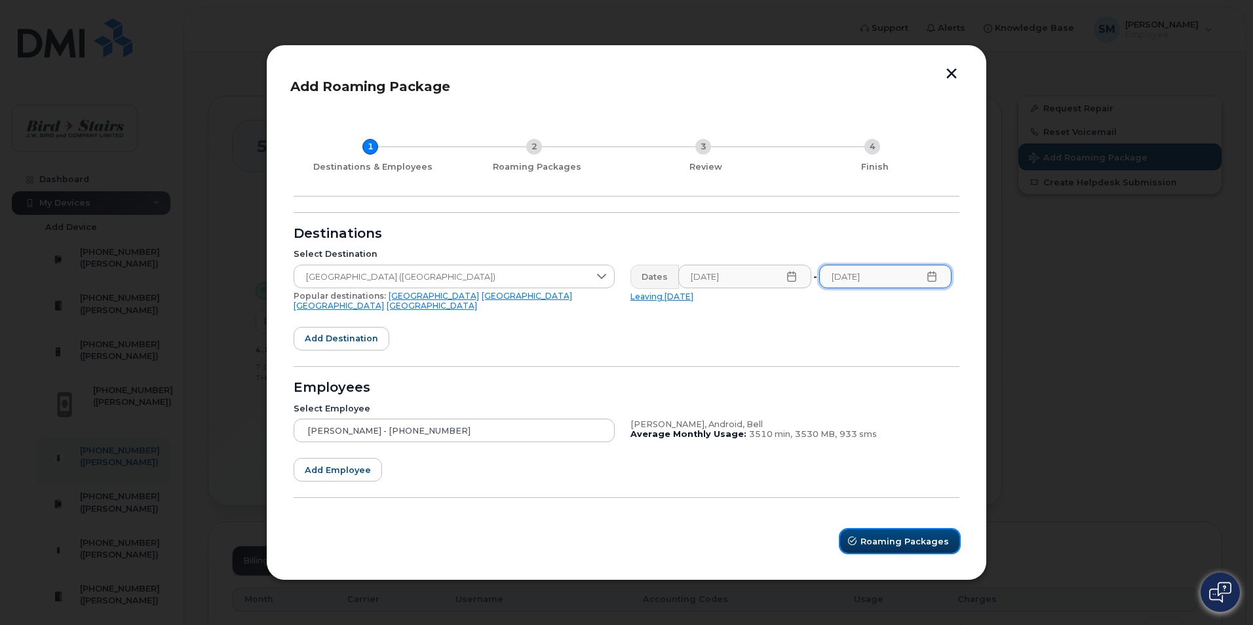
click at [877, 535] on span "Roaming Packages" at bounding box center [904, 541] width 88 height 12
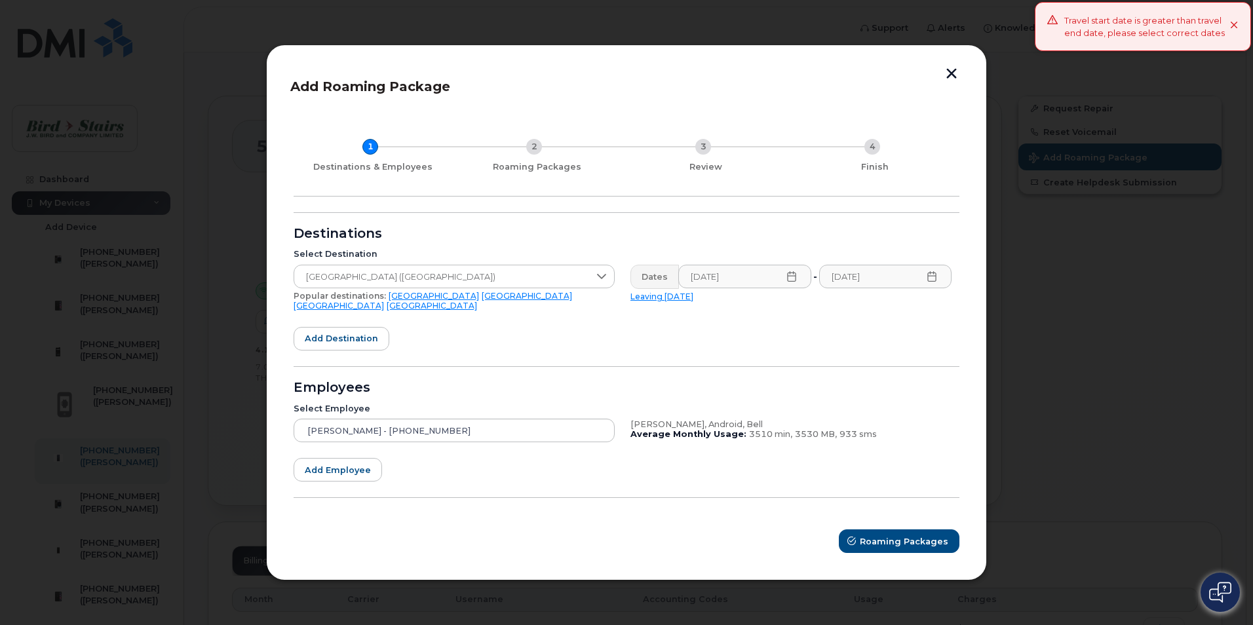
click at [928, 281] on icon at bounding box center [931, 276] width 9 height 10
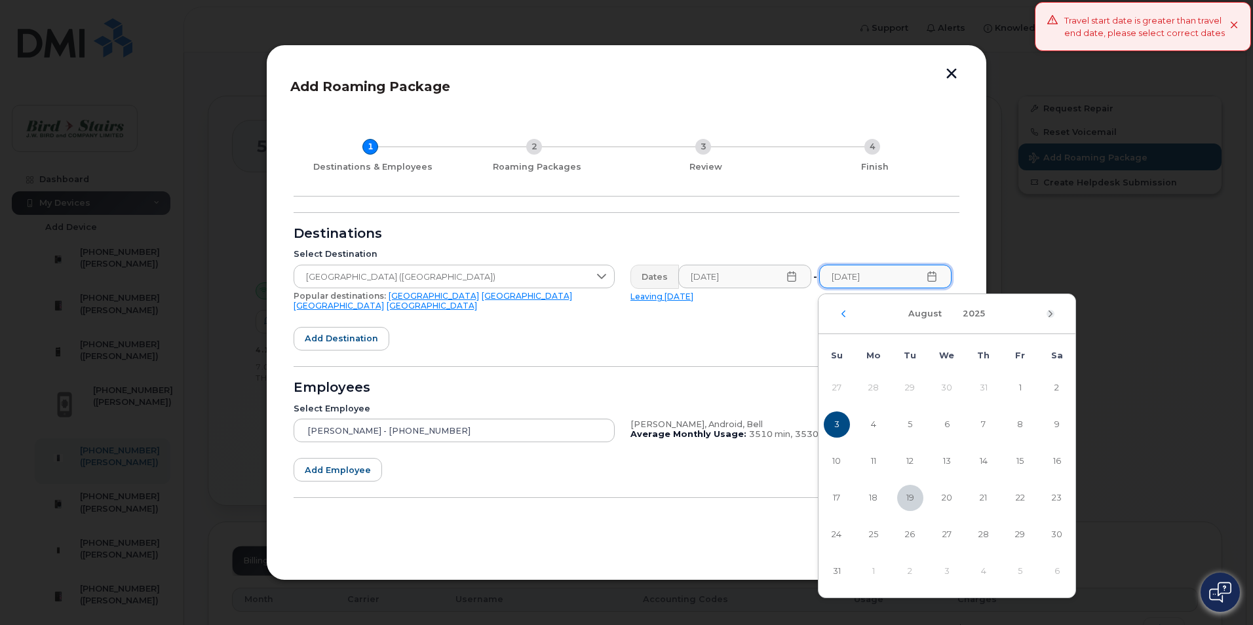
click at [1046, 313] on icon "Next Month" at bounding box center [1050, 314] width 8 height 10
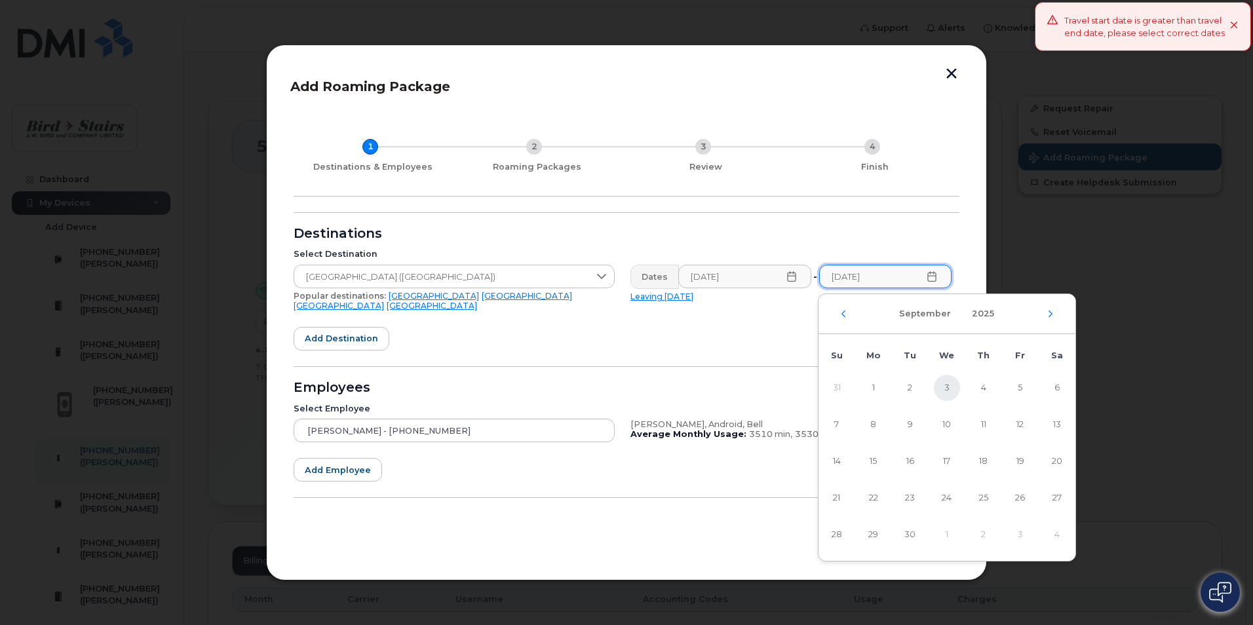
click at [943, 386] on span "3" at bounding box center [947, 388] width 26 height 26
type input "[DATE]"
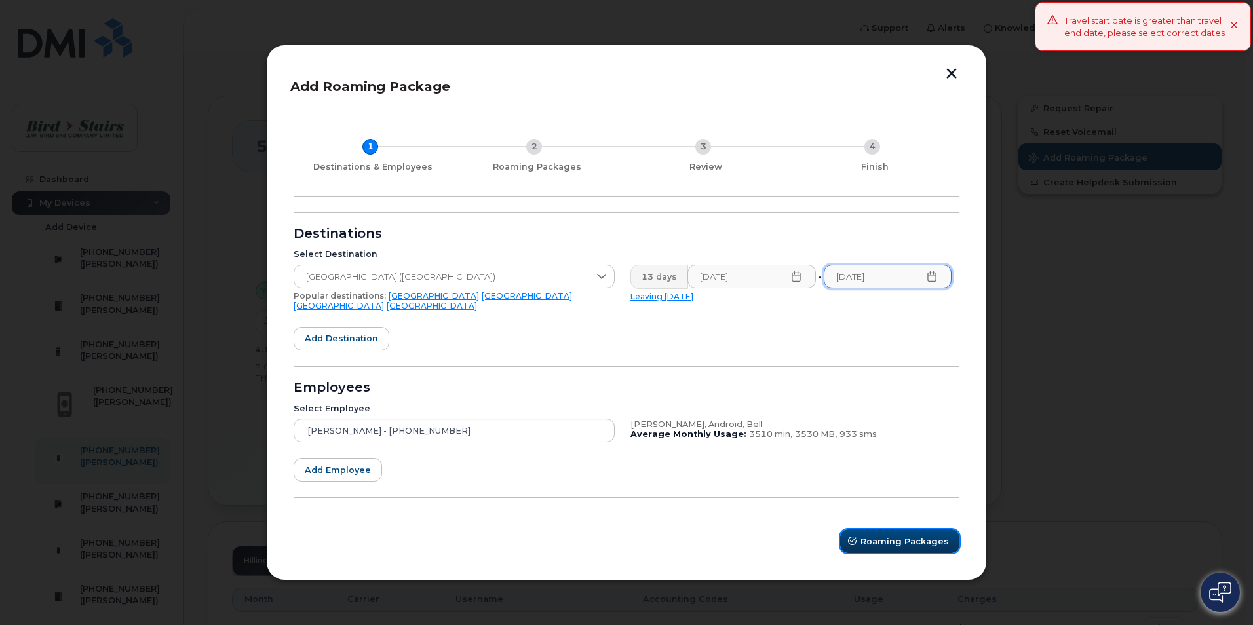
click at [909, 529] on button "Roaming Packages" at bounding box center [899, 541] width 119 height 24
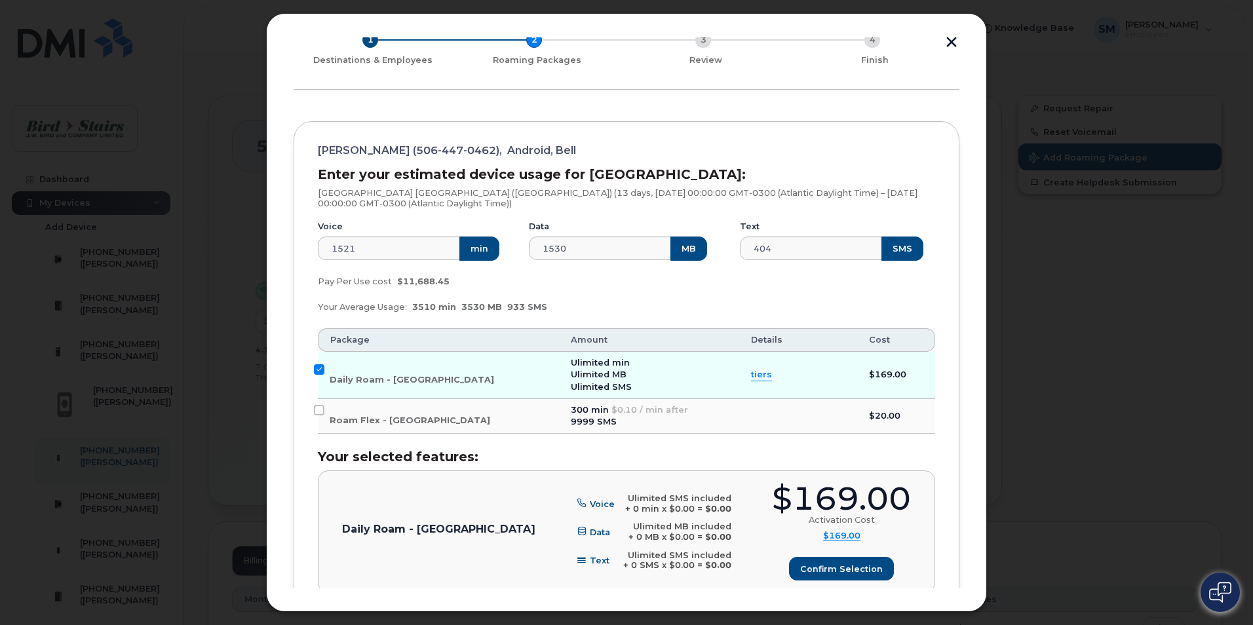
scroll to position [175, 0]
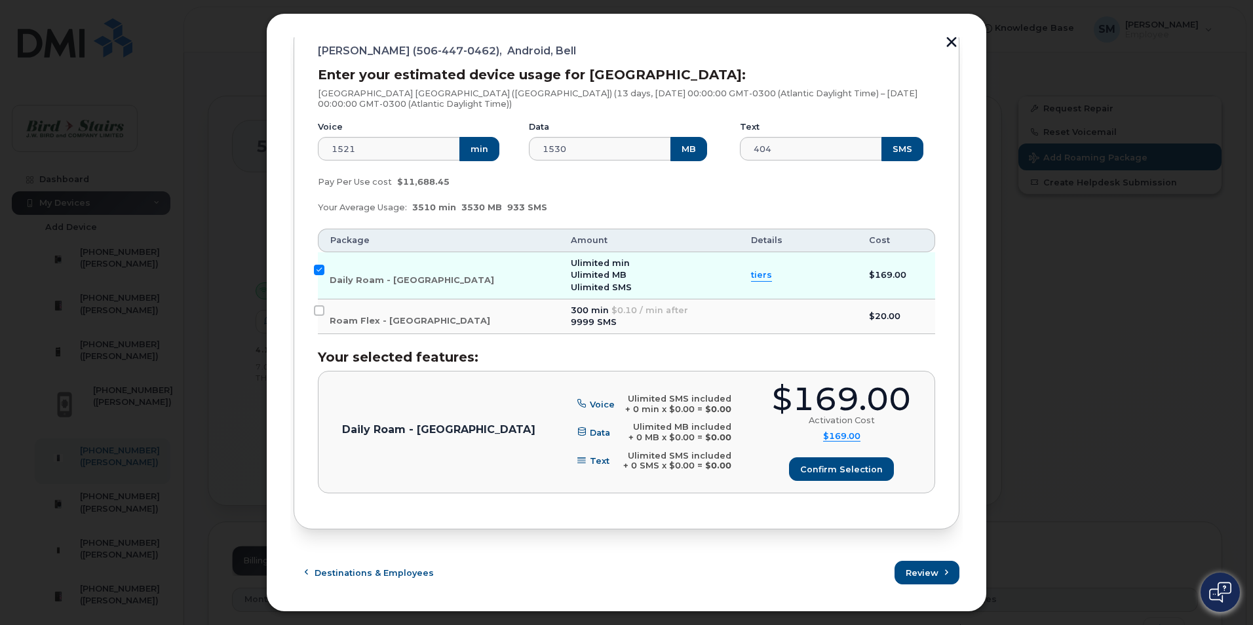
click at [861, 457] on div "$169.00 Activation Cost $169.00 Activation Cost $169 Voice $0 Data $0 Text $0 t…" at bounding box center [841, 432] width 139 height 98
click at [863, 472] on span "Confirm selection" at bounding box center [841, 469] width 83 height 12
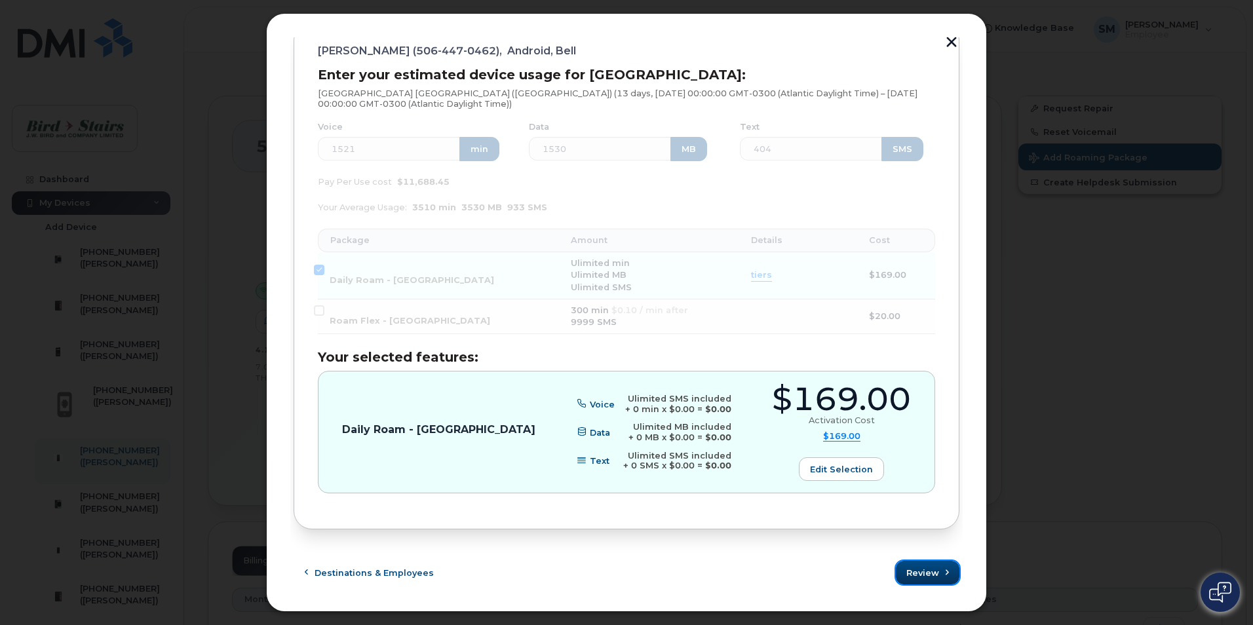
click at [922, 571] on span "Review" at bounding box center [922, 573] width 33 height 12
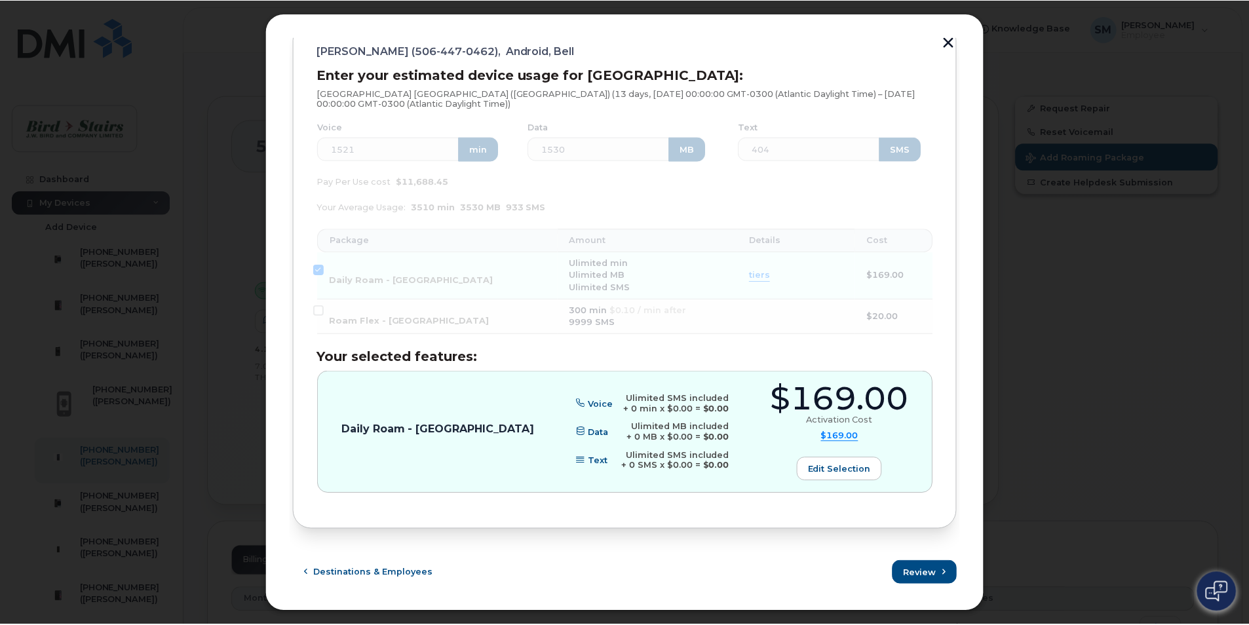
scroll to position [0, 0]
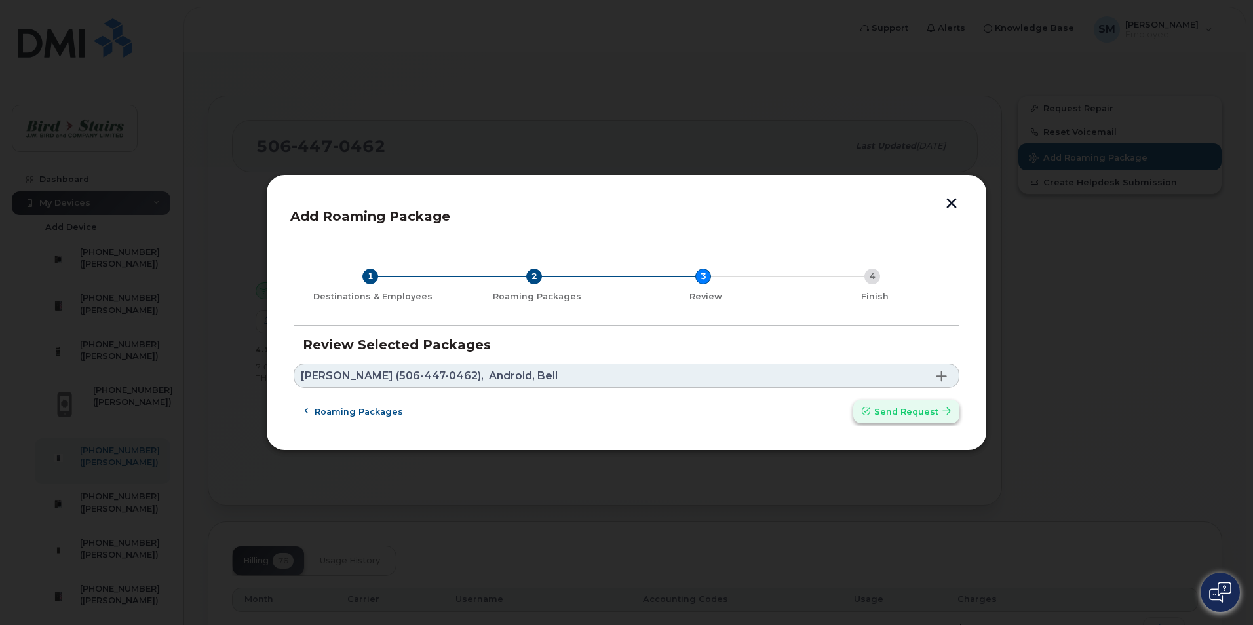
click at [888, 412] on span "Send request" at bounding box center [906, 412] width 64 height 12
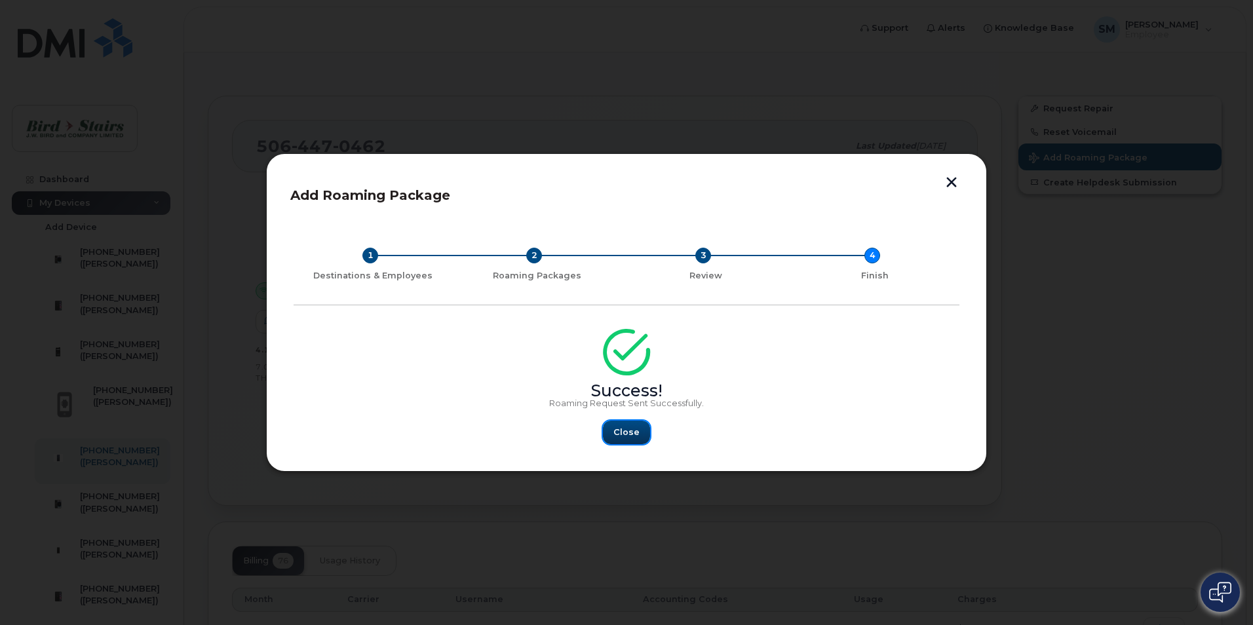
click at [626, 436] on span "Close" at bounding box center [626, 432] width 26 height 12
